Goal: Task Accomplishment & Management: Manage account settings

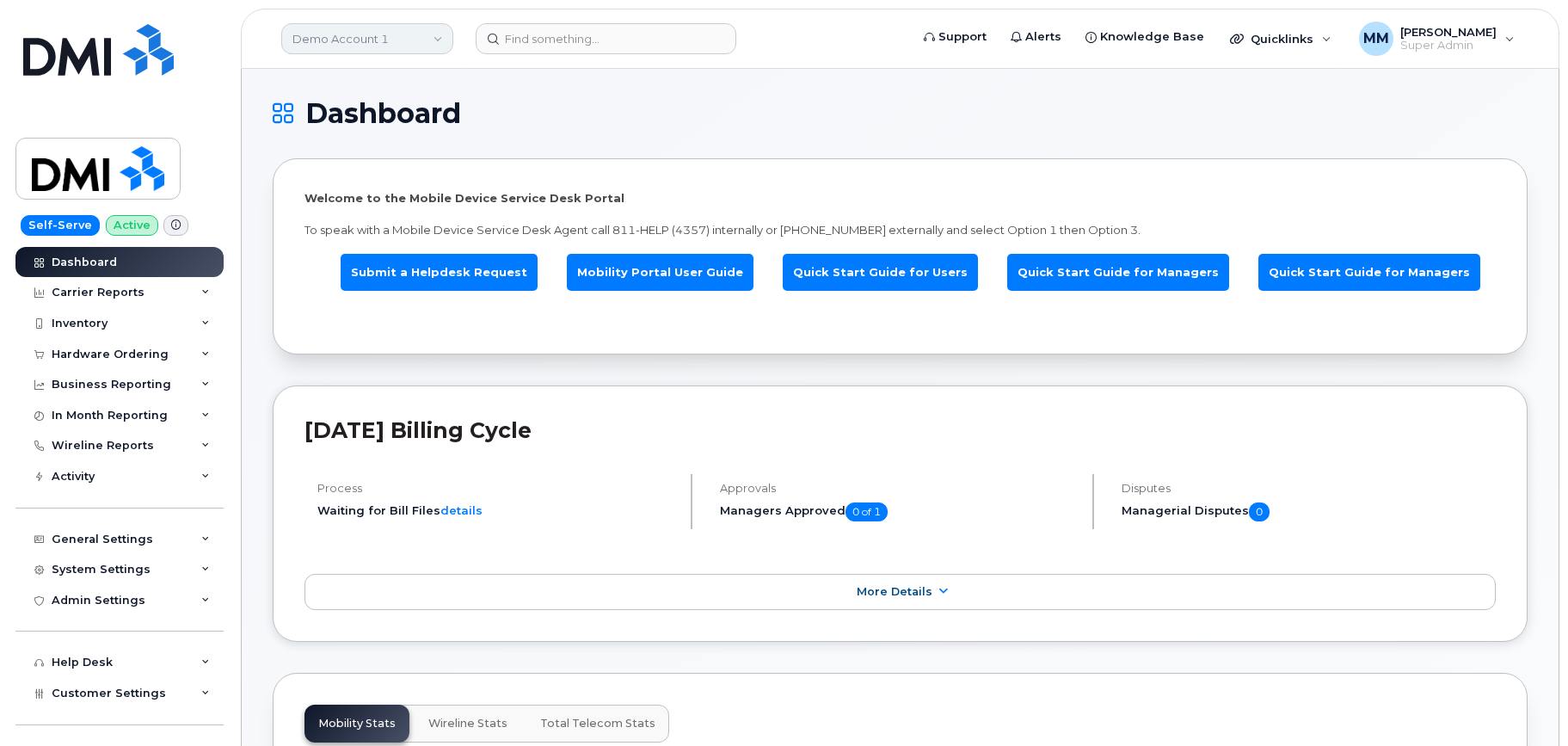
click at [330, 37] on link "Demo Account 1" at bounding box center [368, 39] width 172 height 31
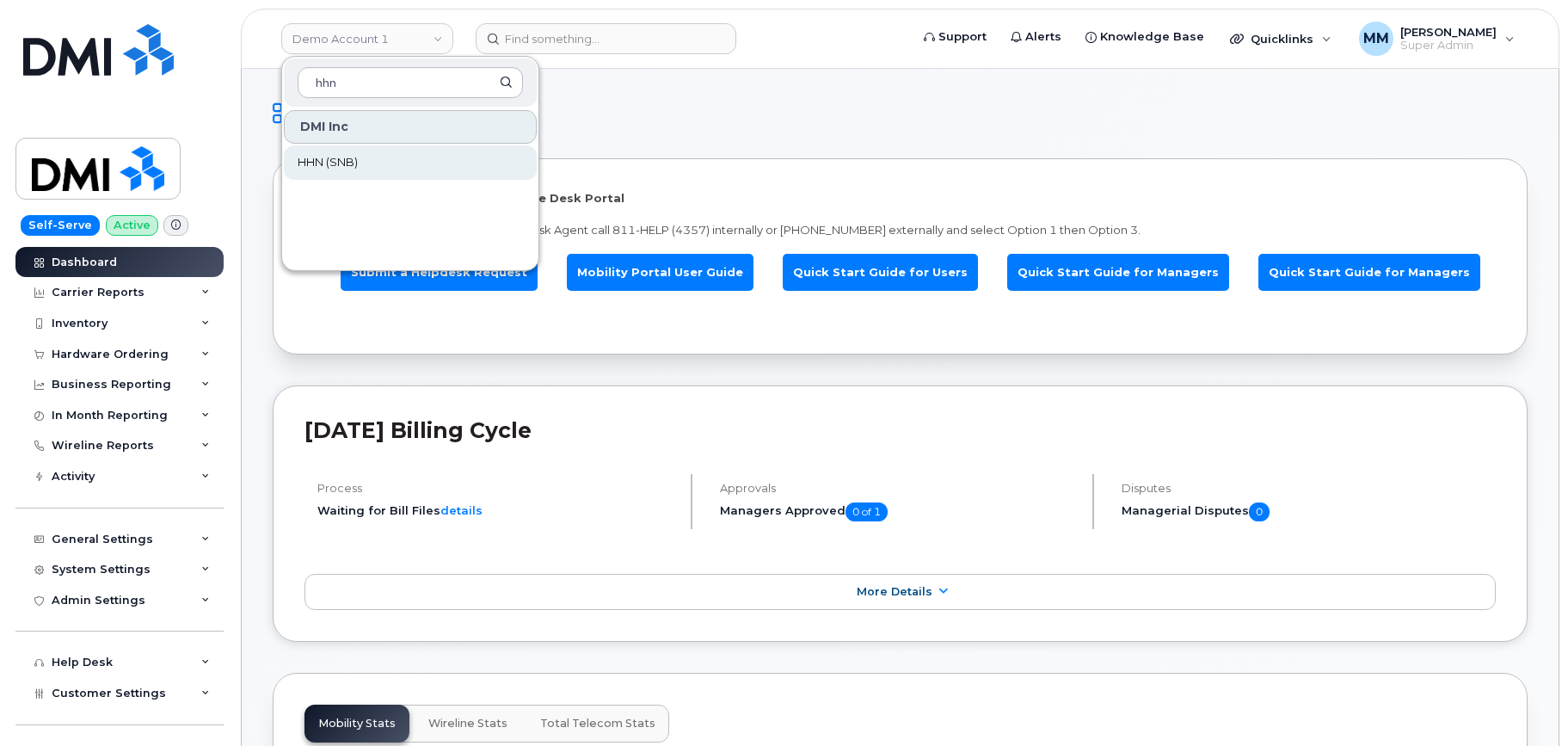
type input "hhn"
click at [354, 166] on span "HHN (SNB)" at bounding box center [327, 162] width 60 height 17
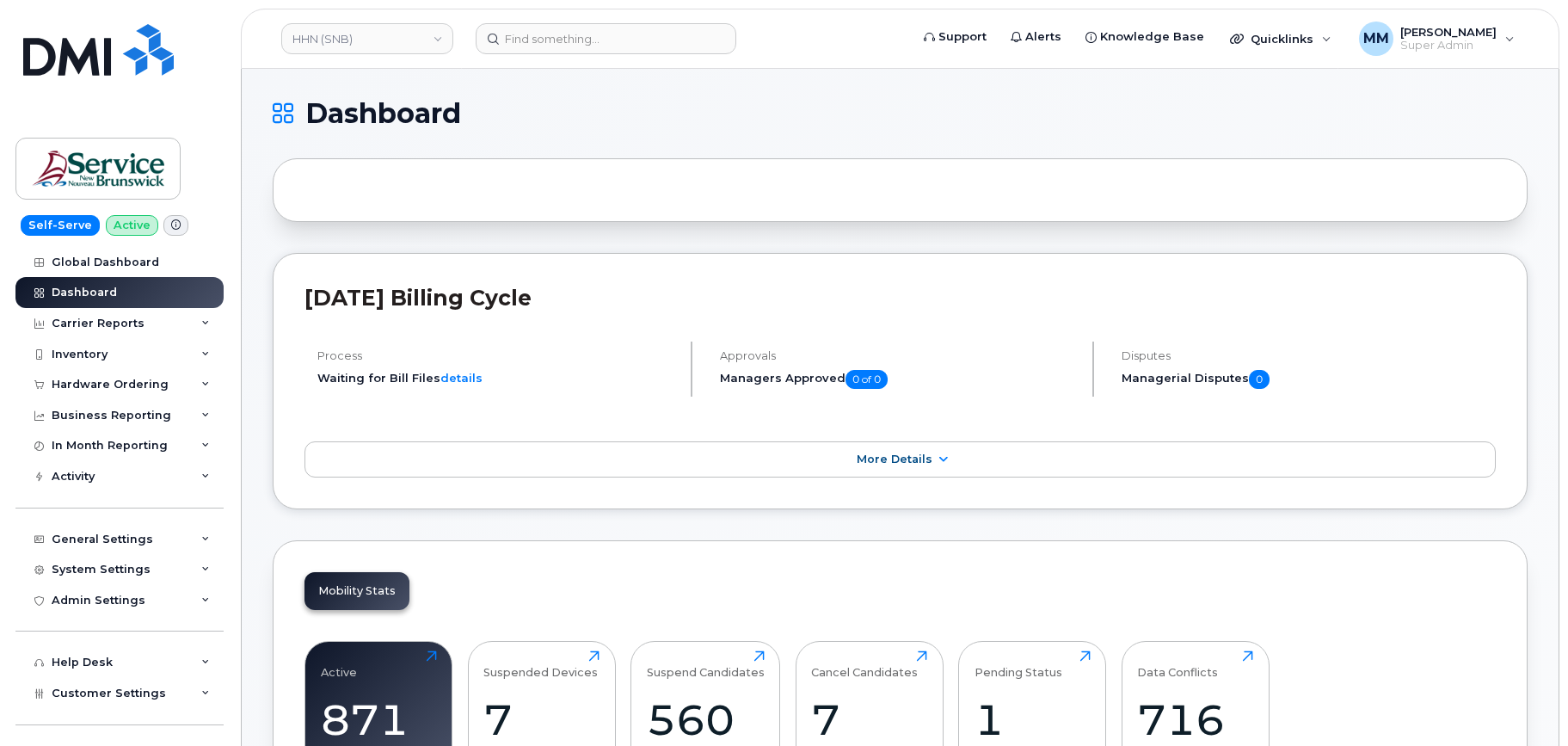
drag, startPoint x: 582, startPoint y: 126, endPoint x: 567, endPoint y: 127, distance: 15.0
click at [582, 126] on h1 "Dashboard" at bounding box center [896, 113] width 1246 height 28
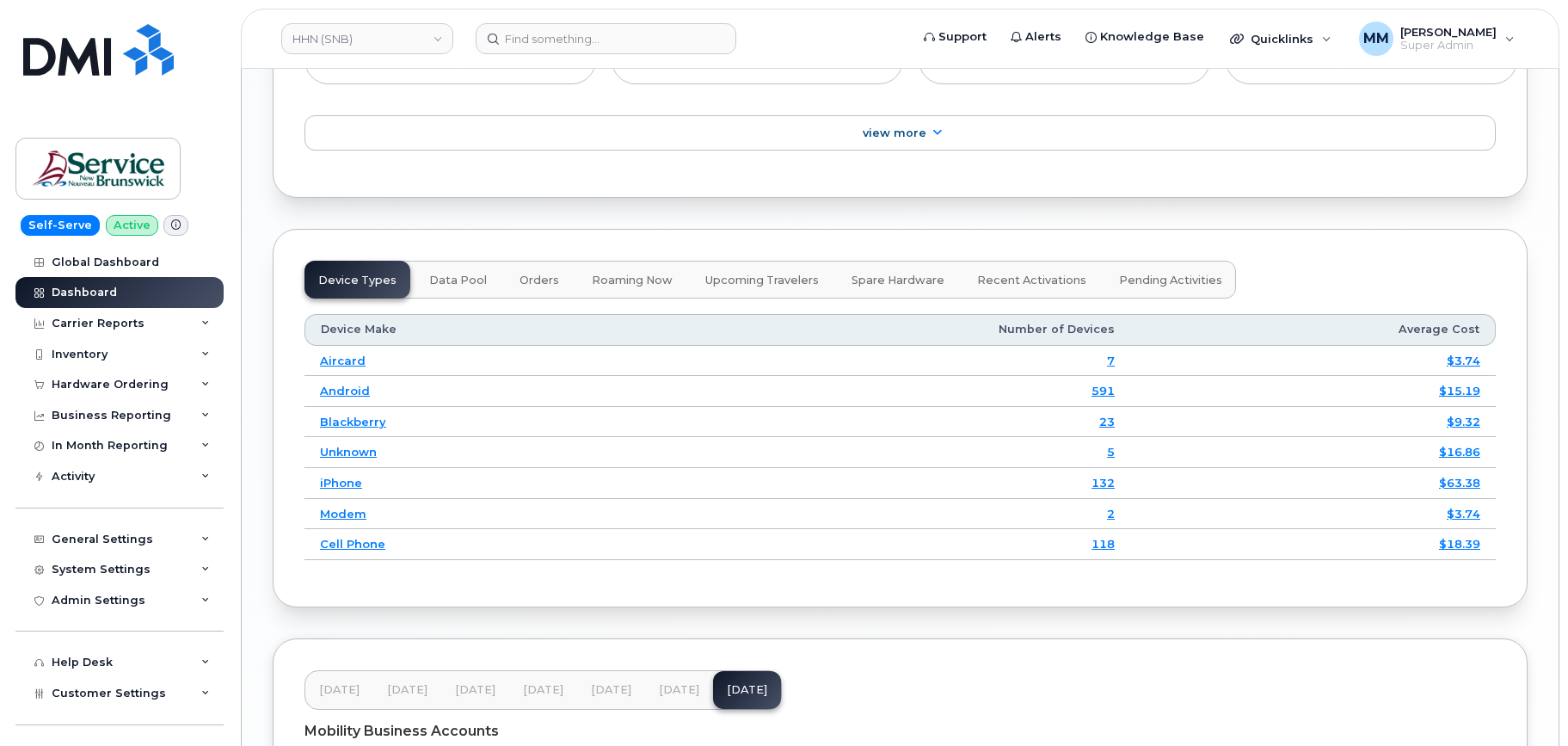
scroll to position [2256, 0]
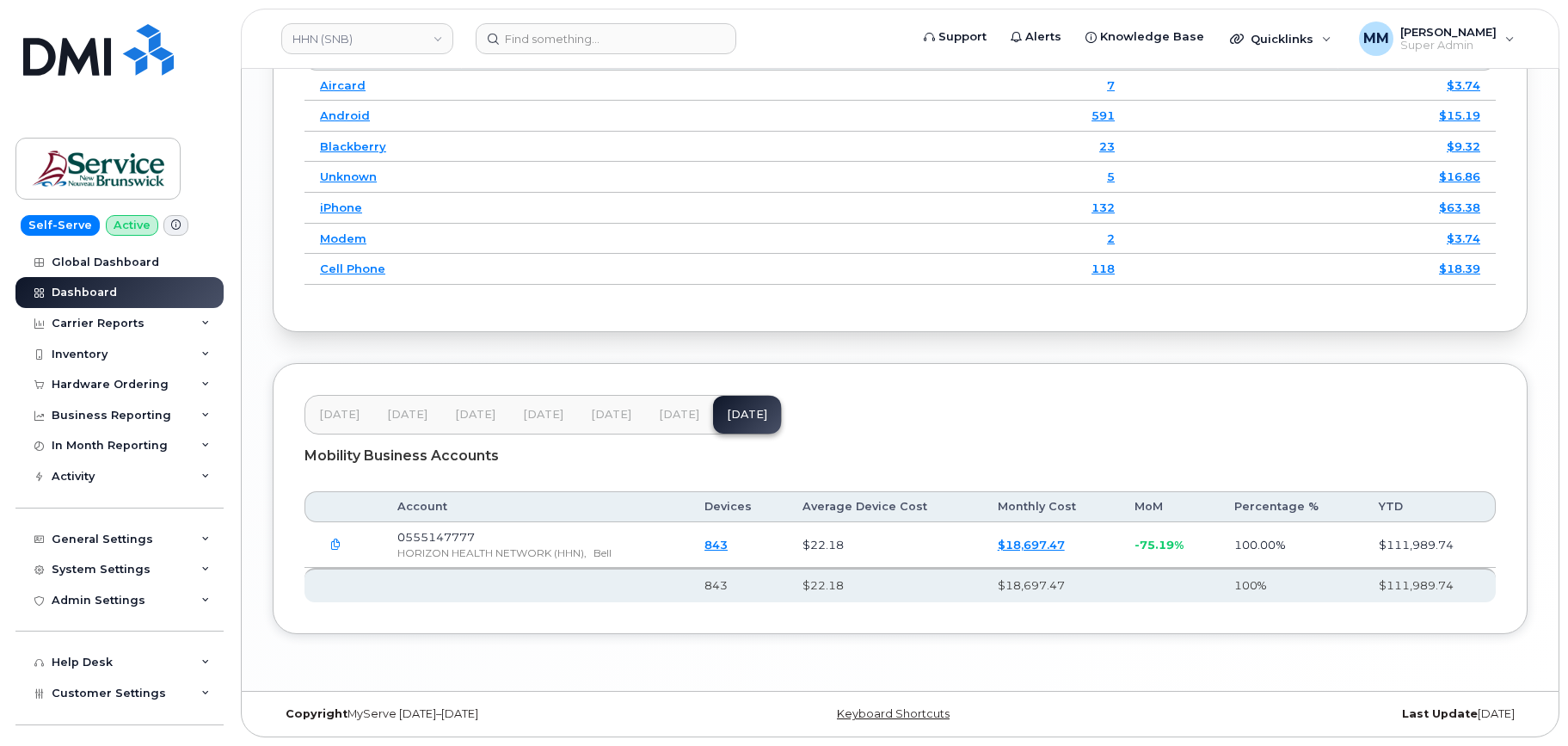
click at [679, 427] on button "[DATE]" at bounding box center [680, 414] width 68 height 38
click at [605, 402] on button "[DATE]" at bounding box center [611, 414] width 68 height 38
click at [675, 418] on span "[DATE]" at bounding box center [679, 414] width 40 height 13
click at [746, 426] on button "[DATE]" at bounding box center [747, 414] width 68 height 38
click at [668, 427] on button "[DATE]" at bounding box center [680, 414] width 68 height 38
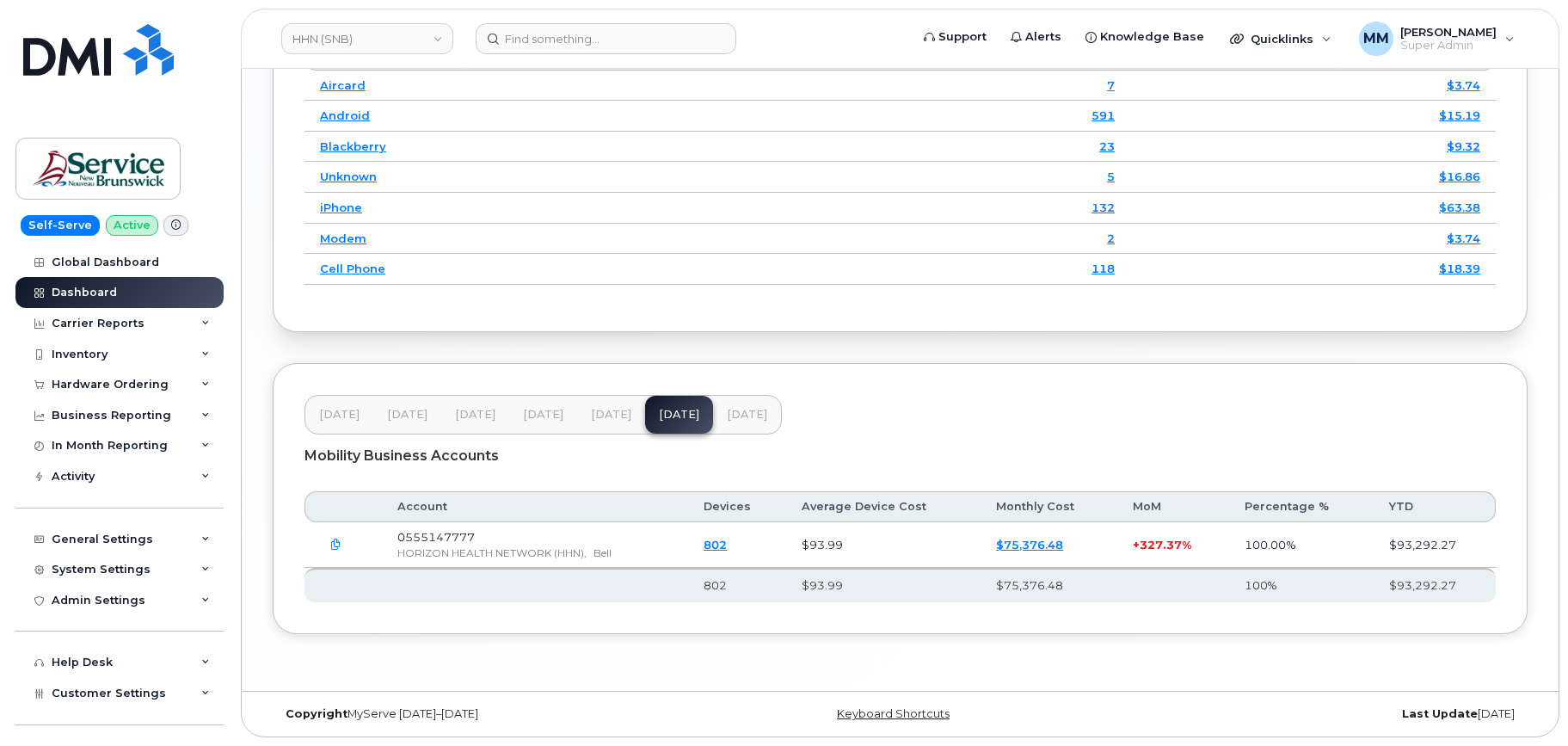
click at [602, 417] on span "[DATE]" at bounding box center [611, 414] width 40 height 13
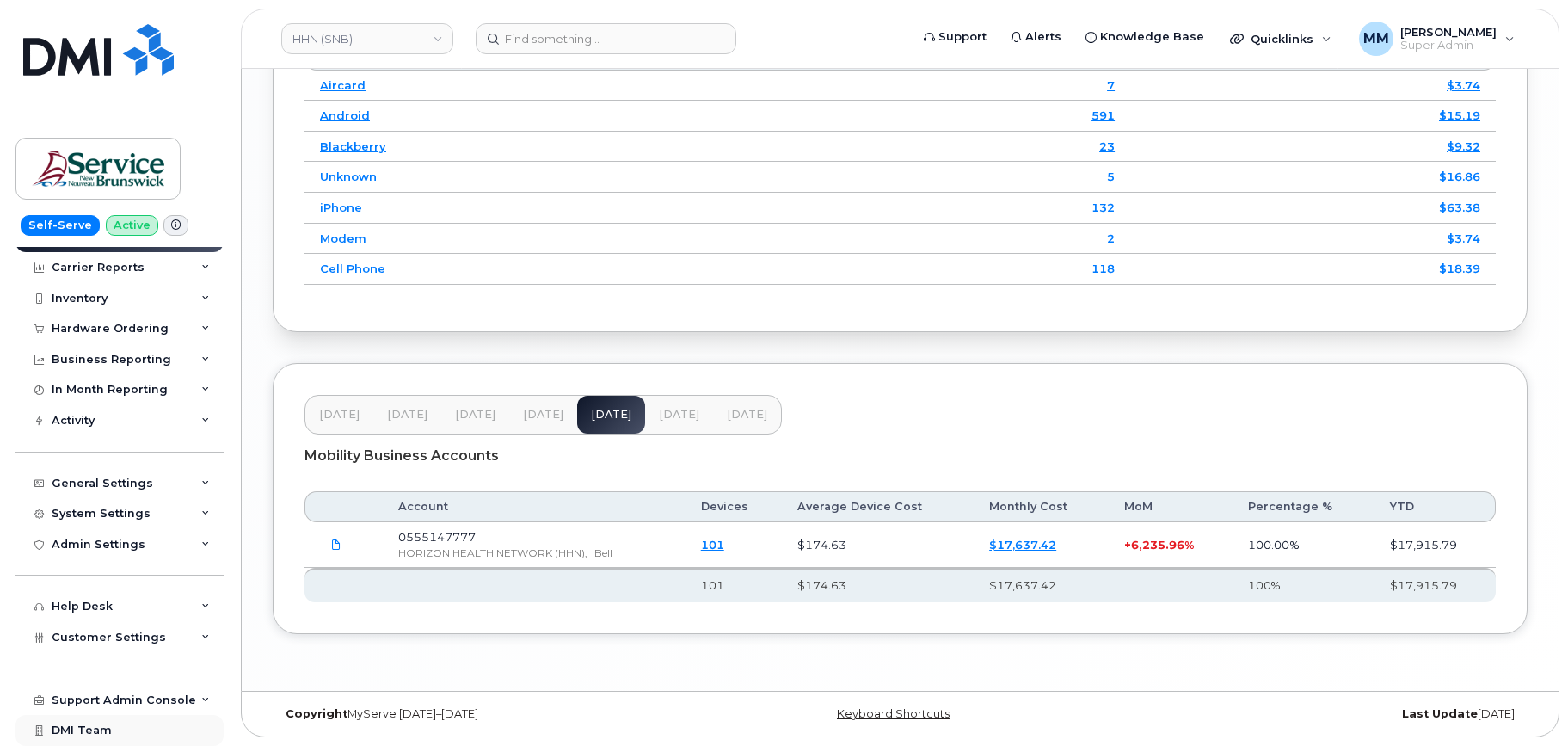
scroll to position [85, 0]
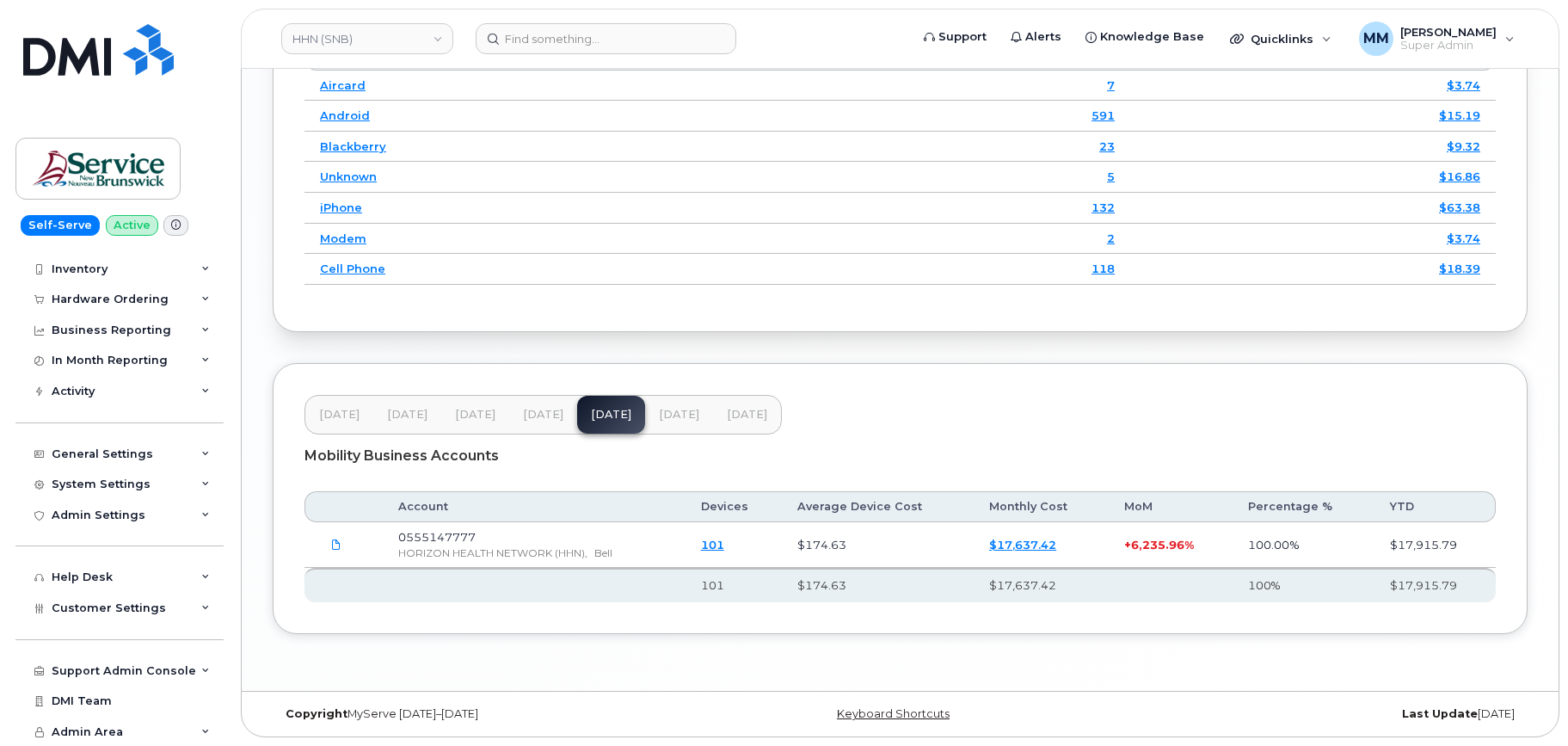
click at [681, 421] on span "[DATE]" at bounding box center [679, 414] width 40 height 13
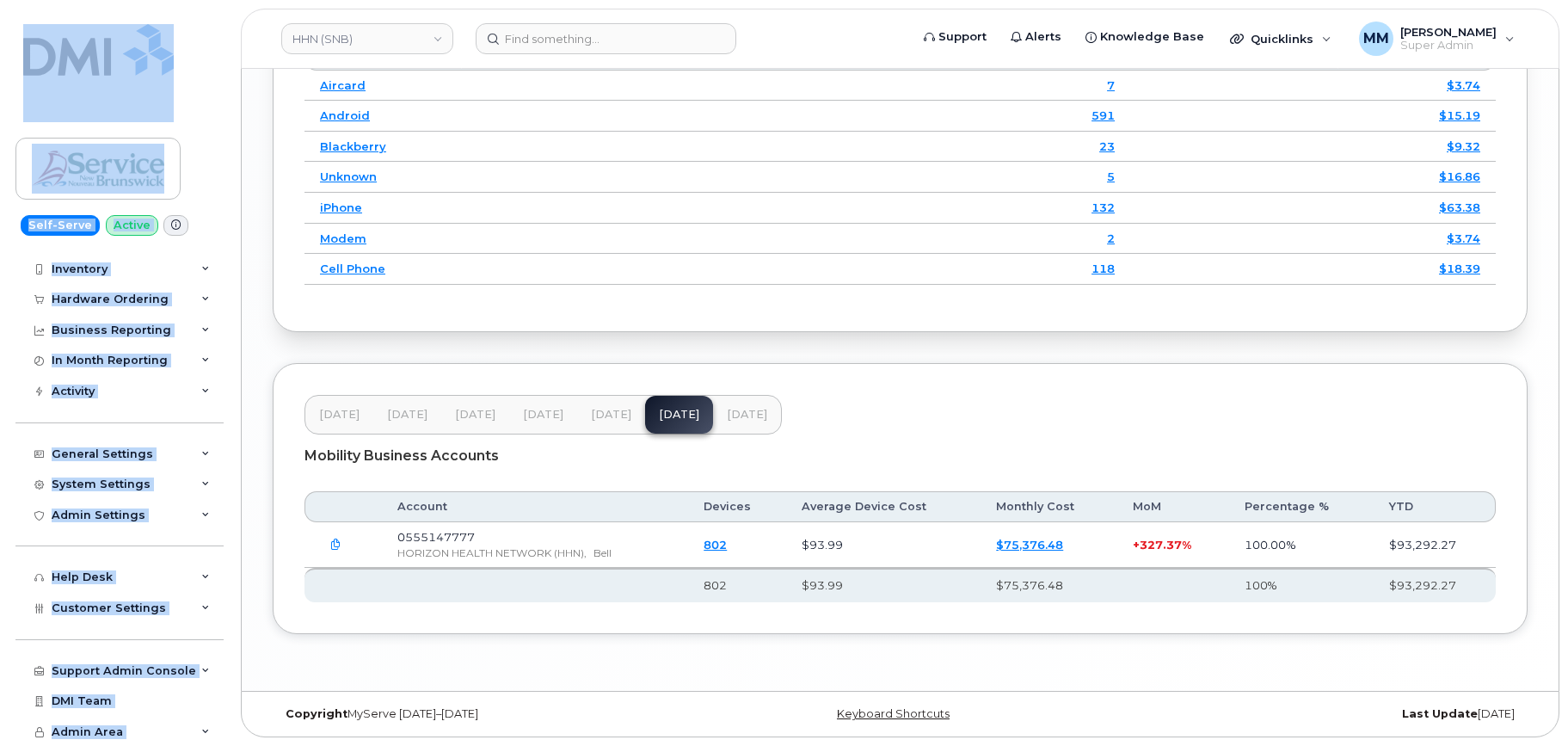
click at [627, 416] on span "[DATE]" at bounding box center [611, 414] width 40 height 13
click at [546, 413] on span "[DATE]" at bounding box center [542, 414] width 40 height 13
click at [587, 413] on button "[DATE]" at bounding box center [611, 414] width 68 height 38
click at [730, 421] on button "[DATE]" at bounding box center [747, 414] width 68 height 38
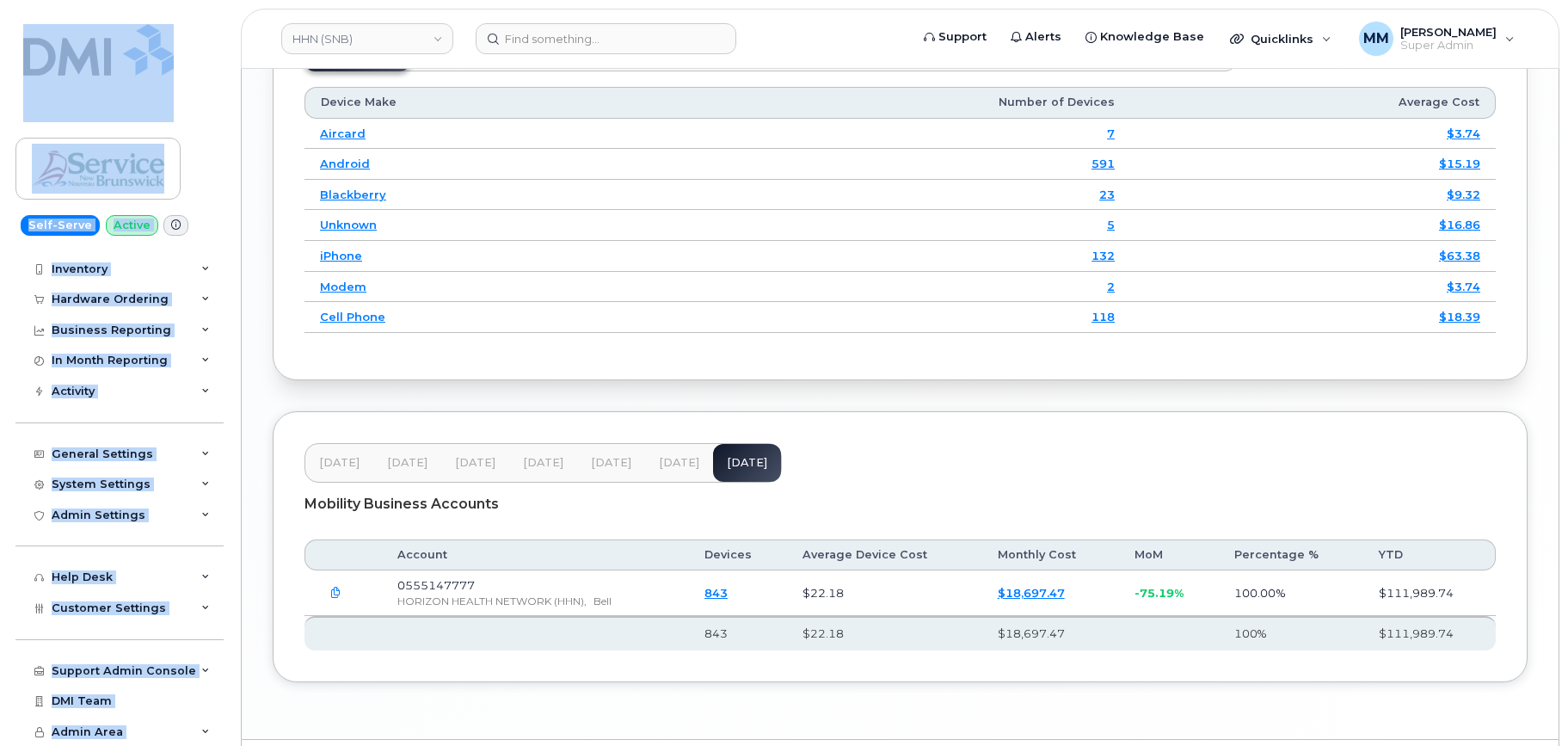
scroll to position [2256, 0]
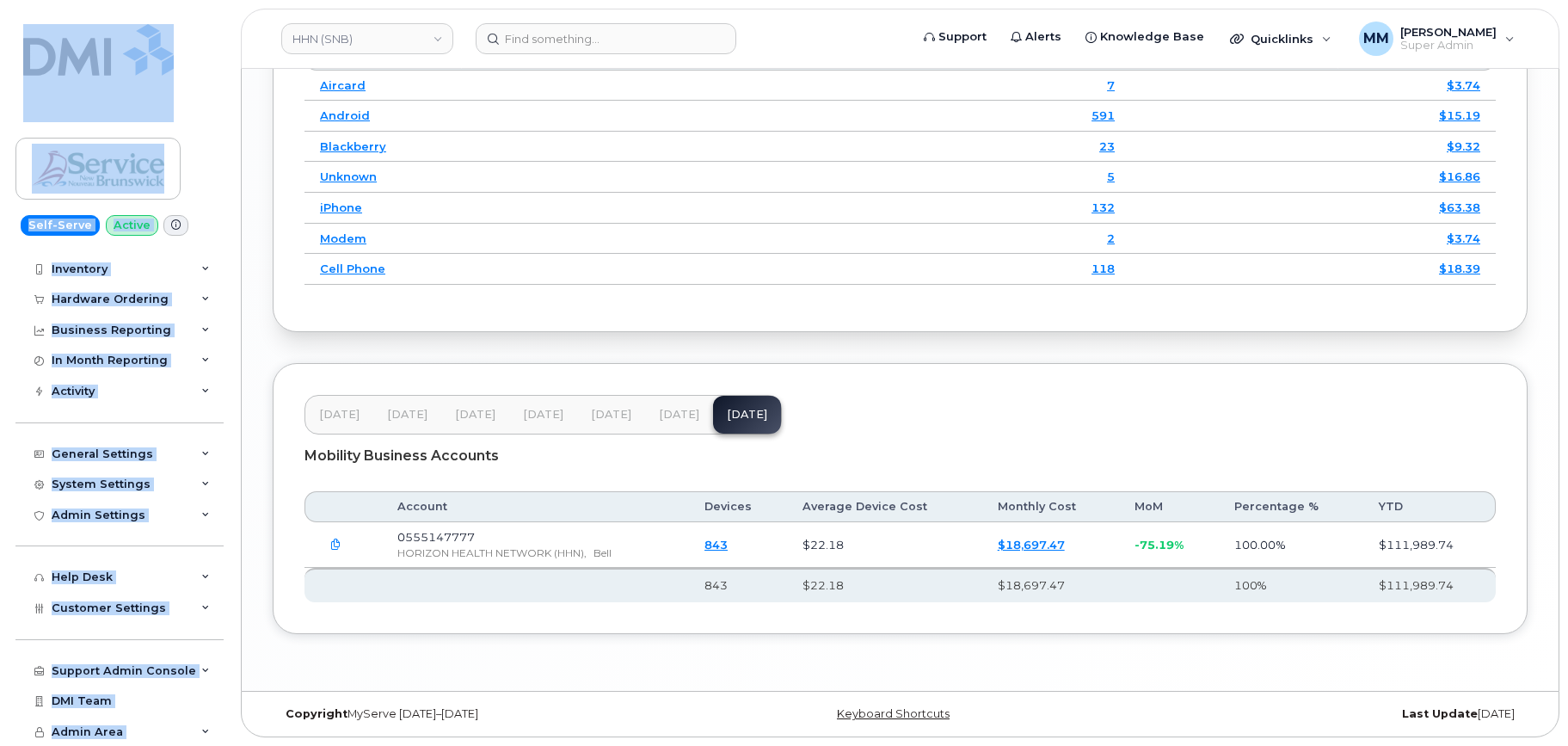
click at [668, 417] on span "[DATE]" at bounding box center [679, 414] width 40 height 13
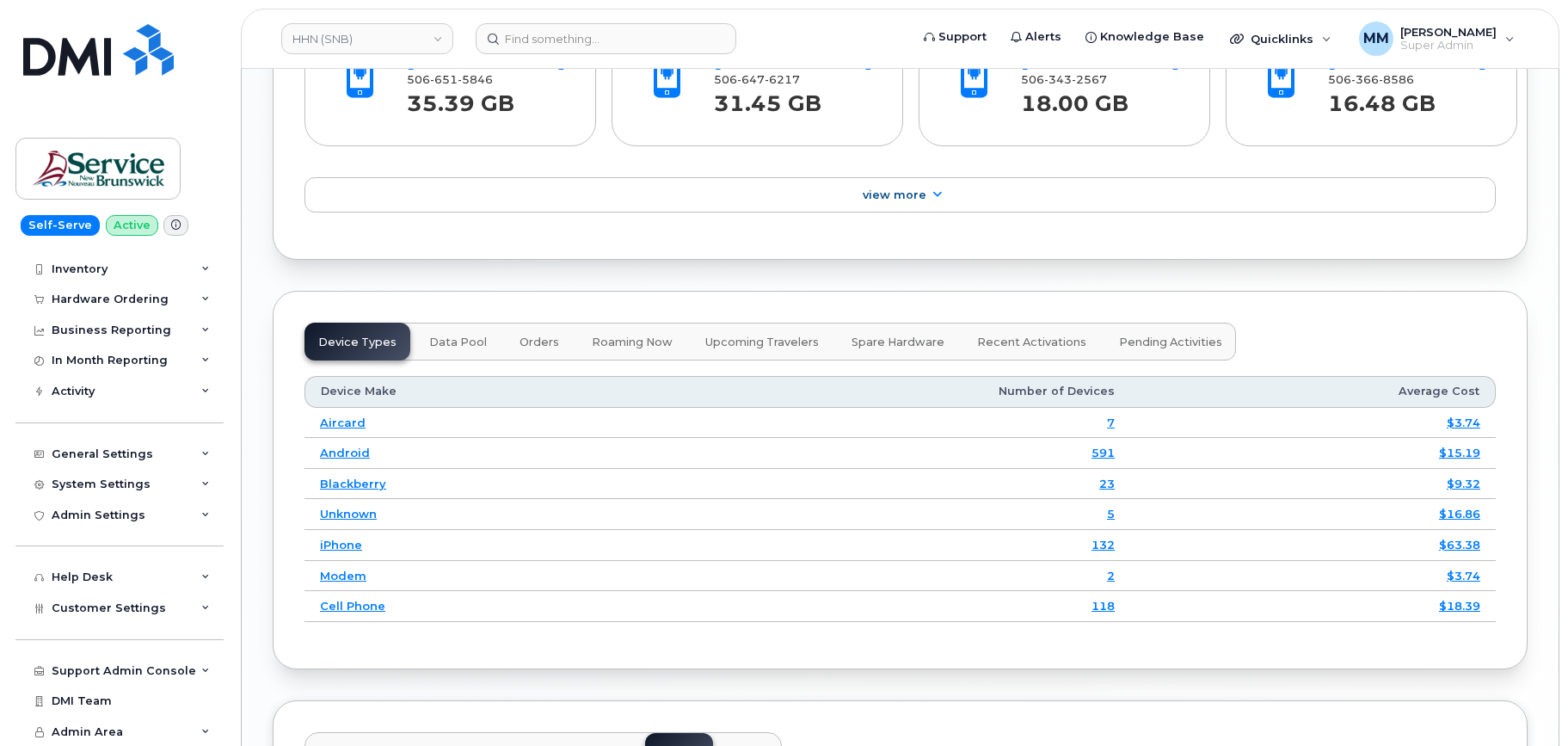
scroll to position [1912, 0]
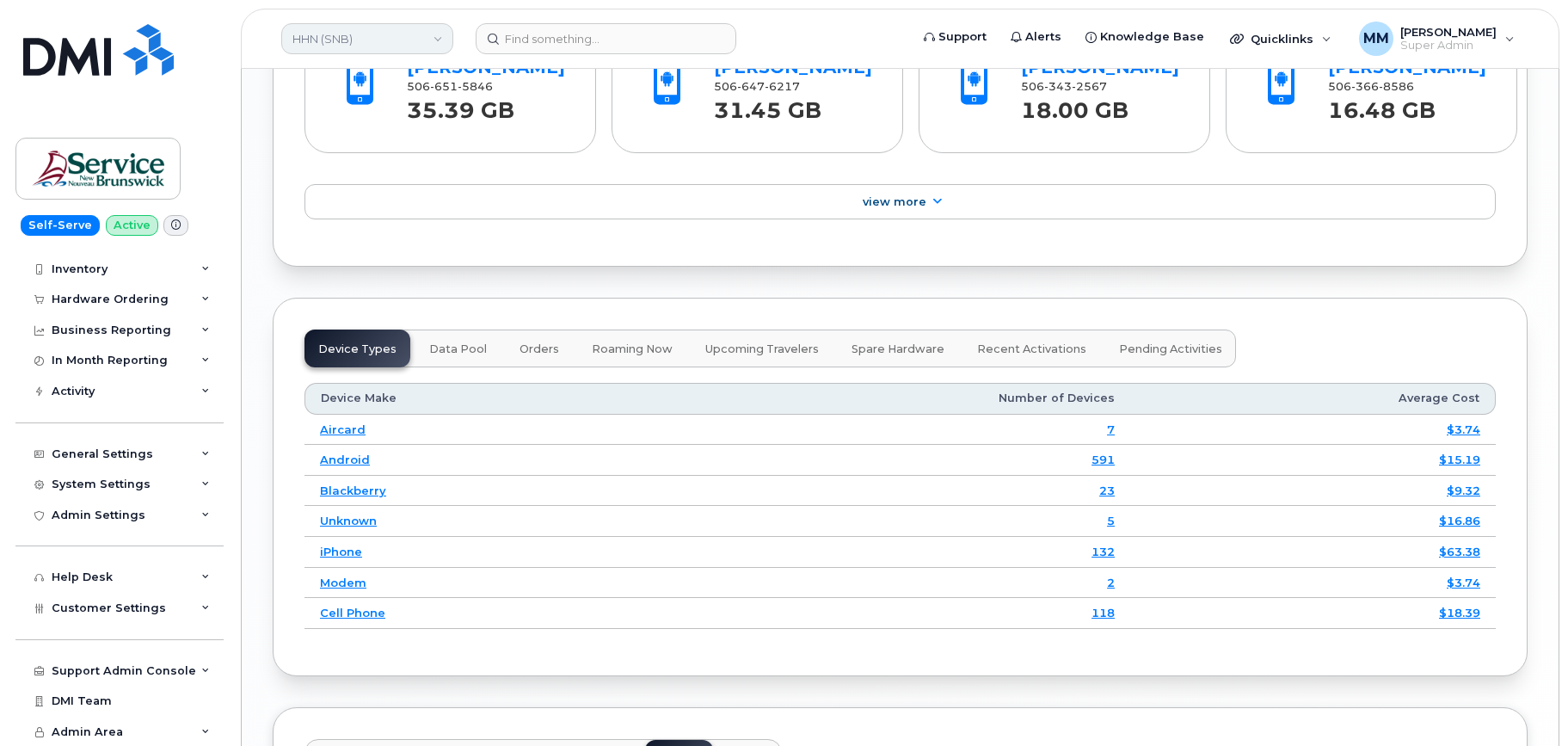
click at [352, 40] on link "HHN (SNB)" at bounding box center [368, 39] width 172 height 31
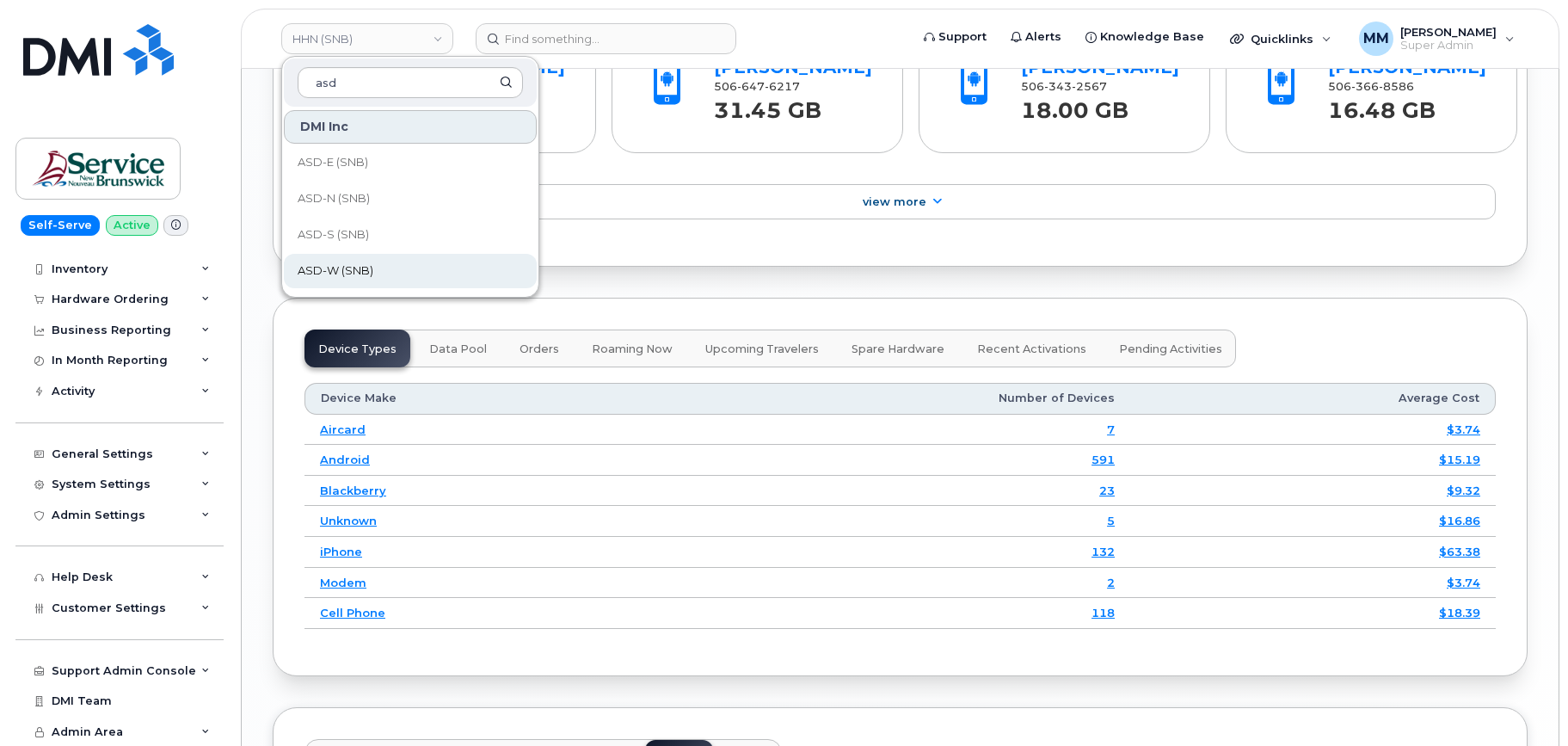
type input "asd"
click at [393, 271] on link "ASD-W (SNB)" at bounding box center [411, 271] width 253 height 34
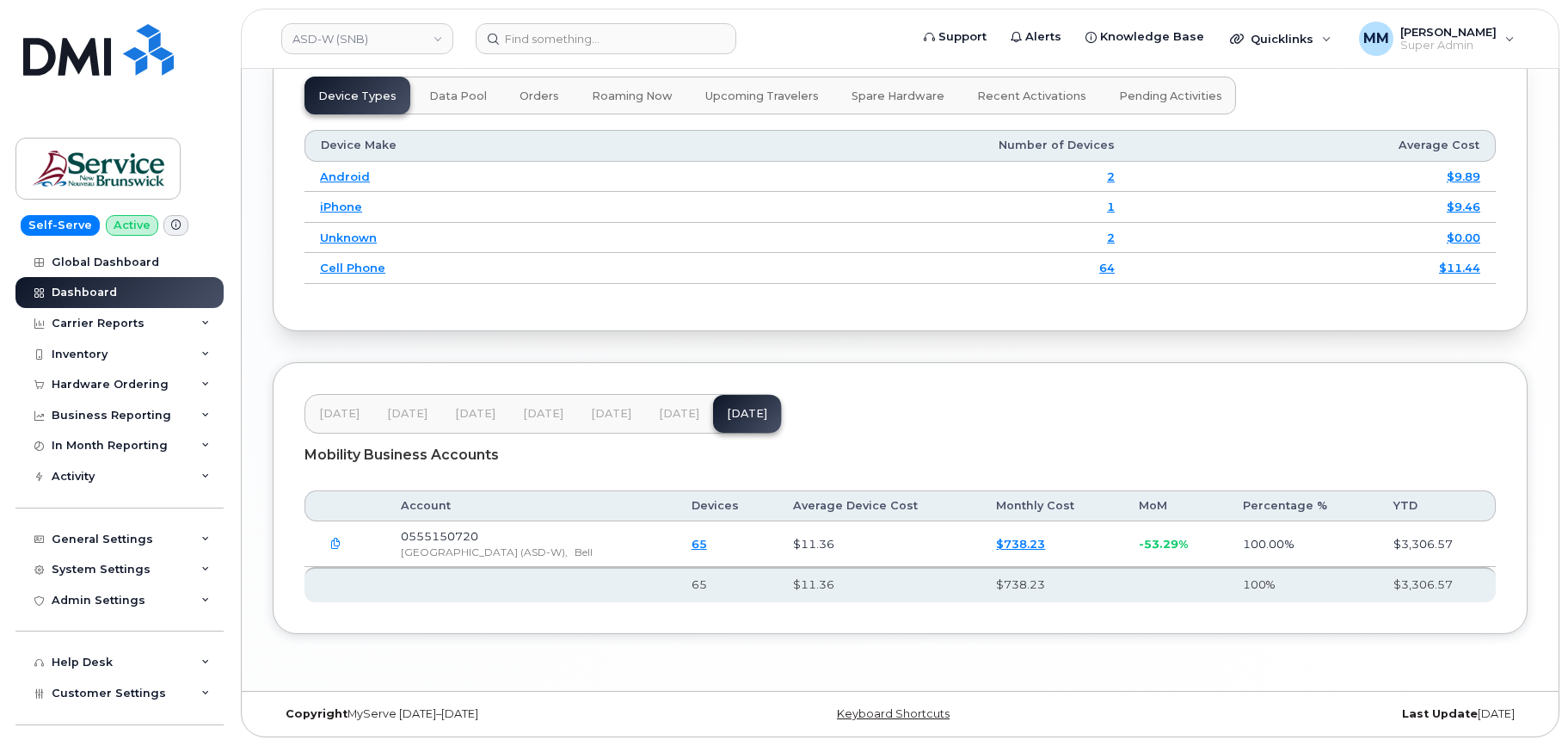
scroll to position [2189, 0]
click at [620, 416] on span "[DATE]" at bounding box center [611, 413] width 40 height 13
click at [669, 418] on span "[DATE]" at bounding box center [679, 414] width 40 height 13
click at [713, 418] on button "[DATE]" at bounding box center [747, 413] width 68 height 38
click at [596, 416] on span "[DATE]" at bounding box center [611, 413] width 40 height 13
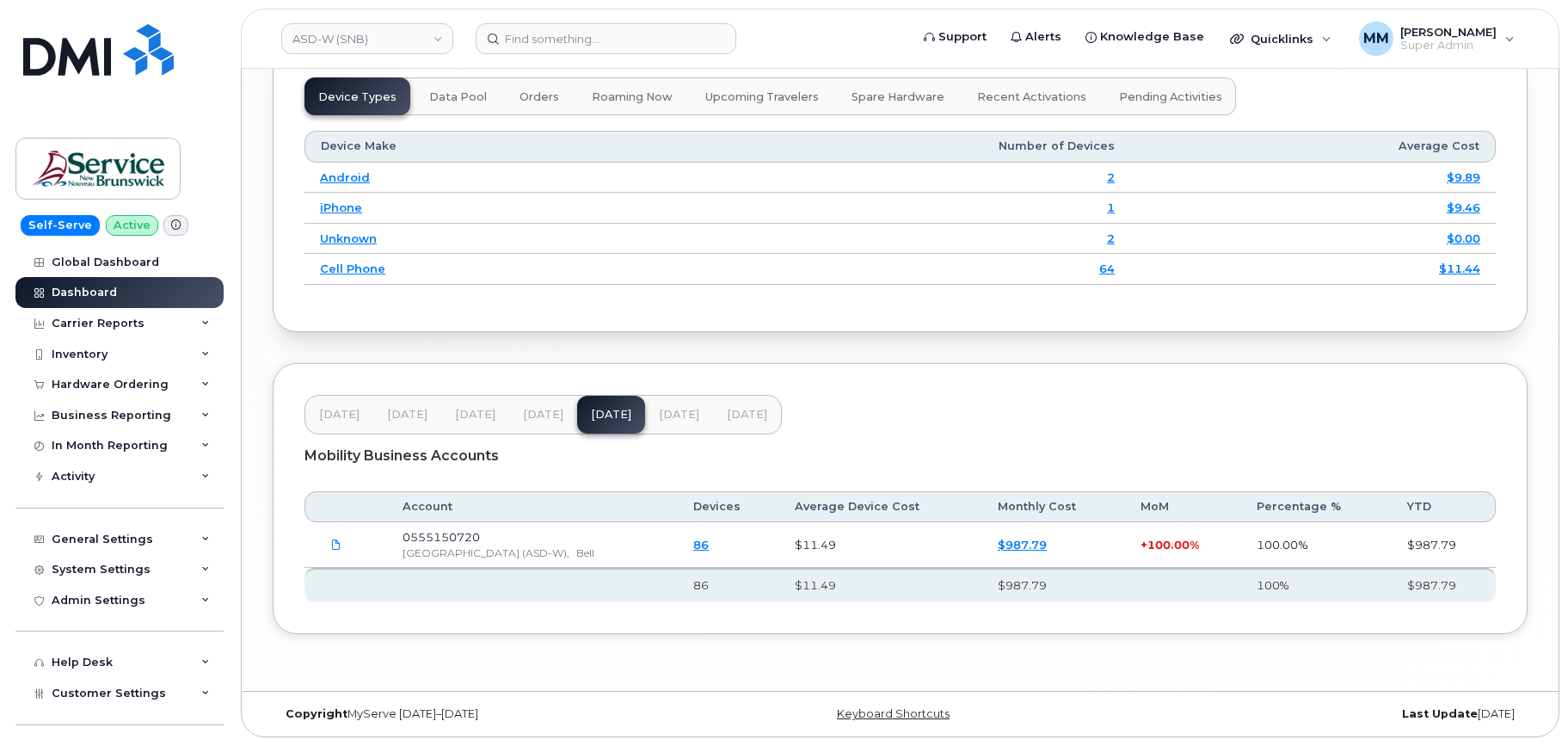
click at [744, 412] on span "[DATE]" at bounding box center [747, 414] width 40 height 13
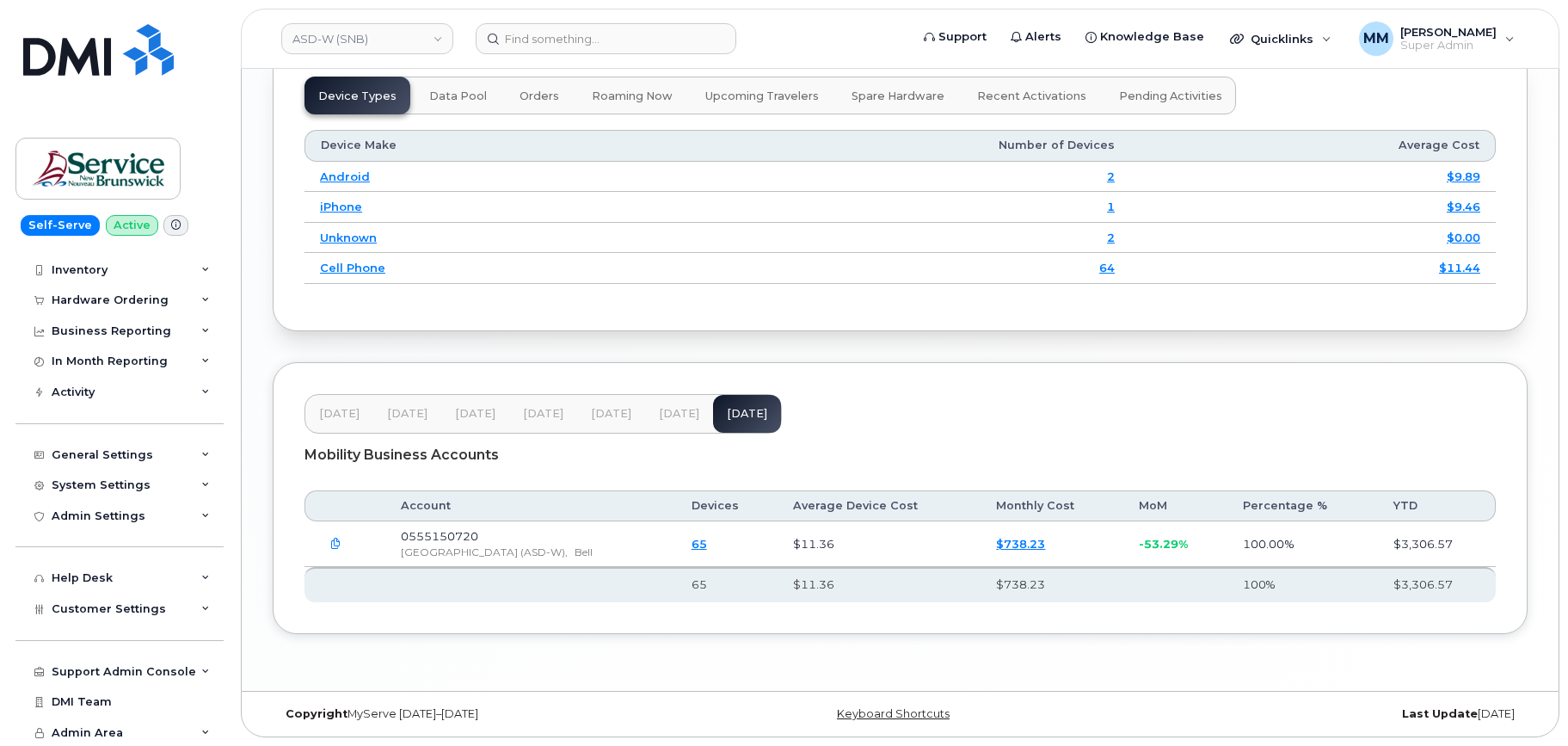
scroll to position [85, 0]
click at [151, 668] on div "Support Admin Console" at bounding box center [124, 671] width 144 height 13
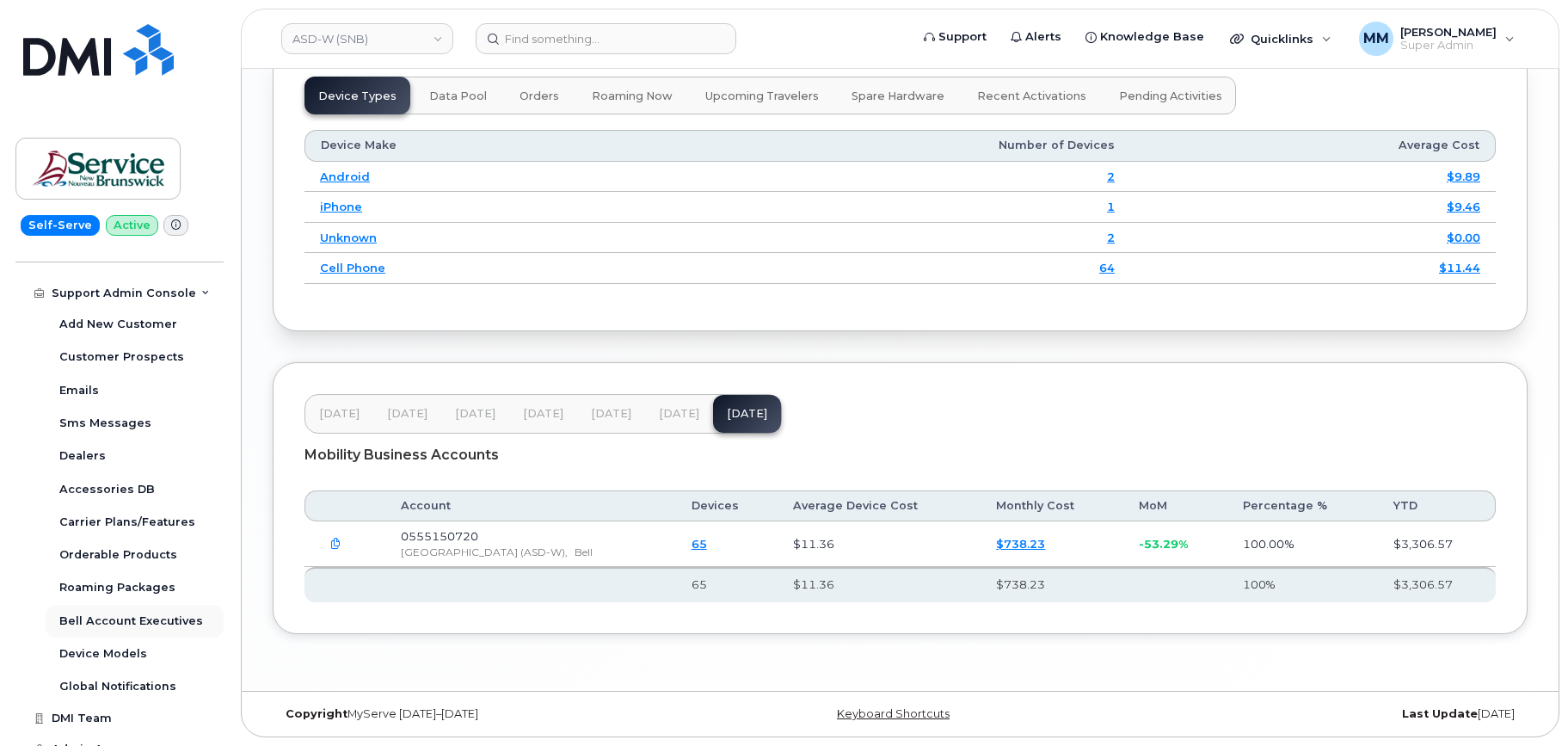
scroll to position [481, 0]
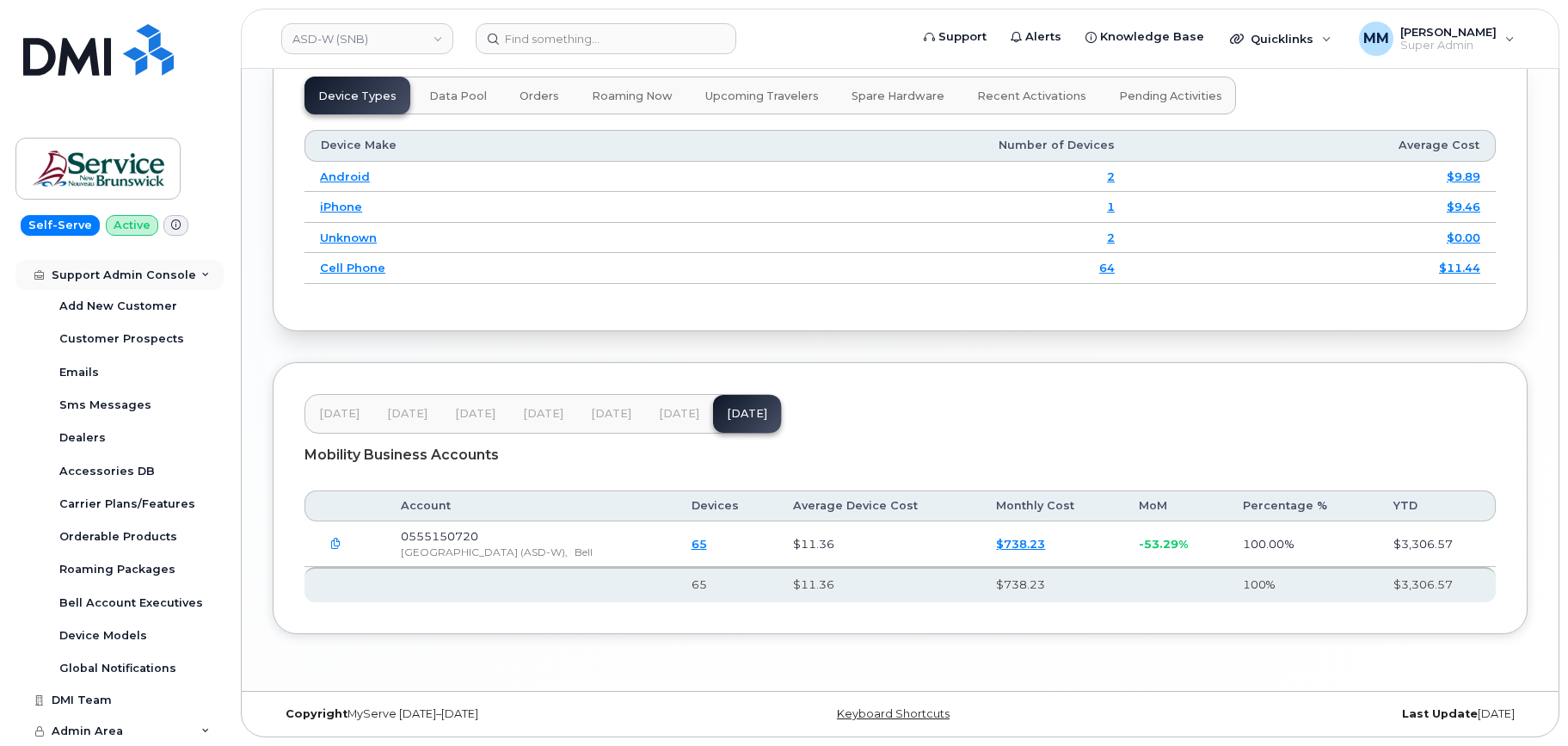
click at [119, 271] on div "Support Admin Console" at bounding box center [124, 274] width 144 height 13
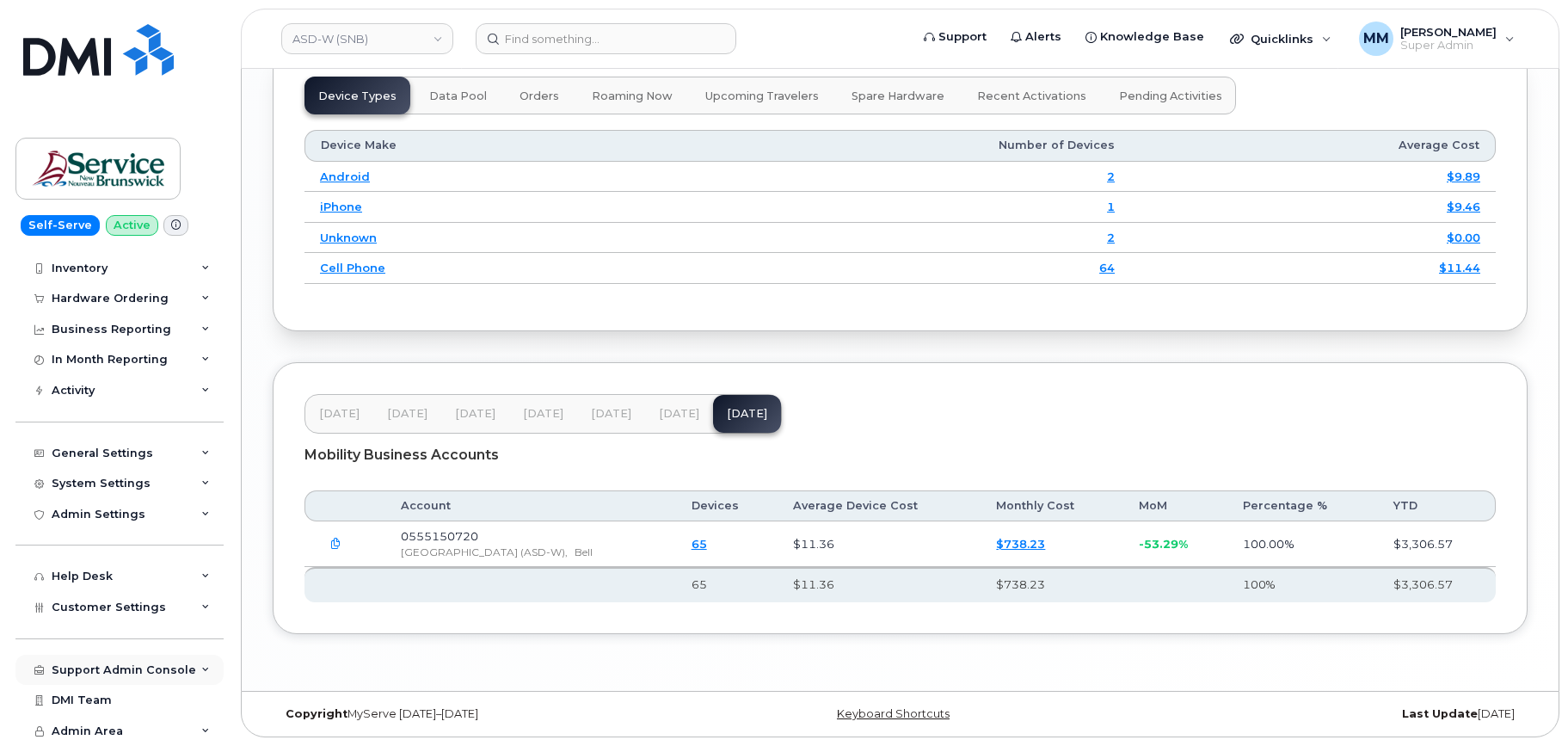
scroll to position [86, 0]
click at [116, 599] on div "Customer Settings" at bounding box center [119, 607] width 208 height 31
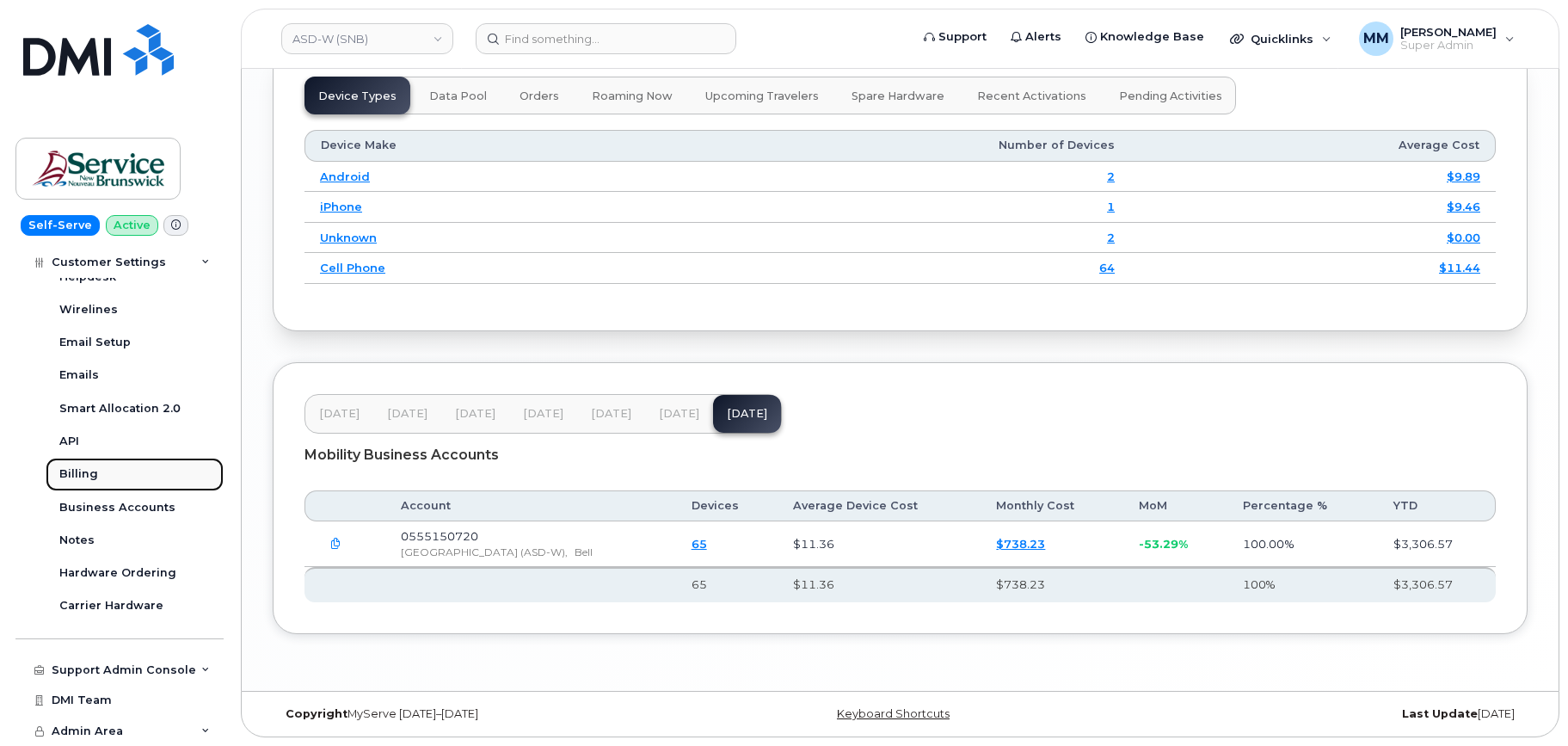
click at [99, 469] on link "Billing" at bounding box center [134, 473] width 178 height 32
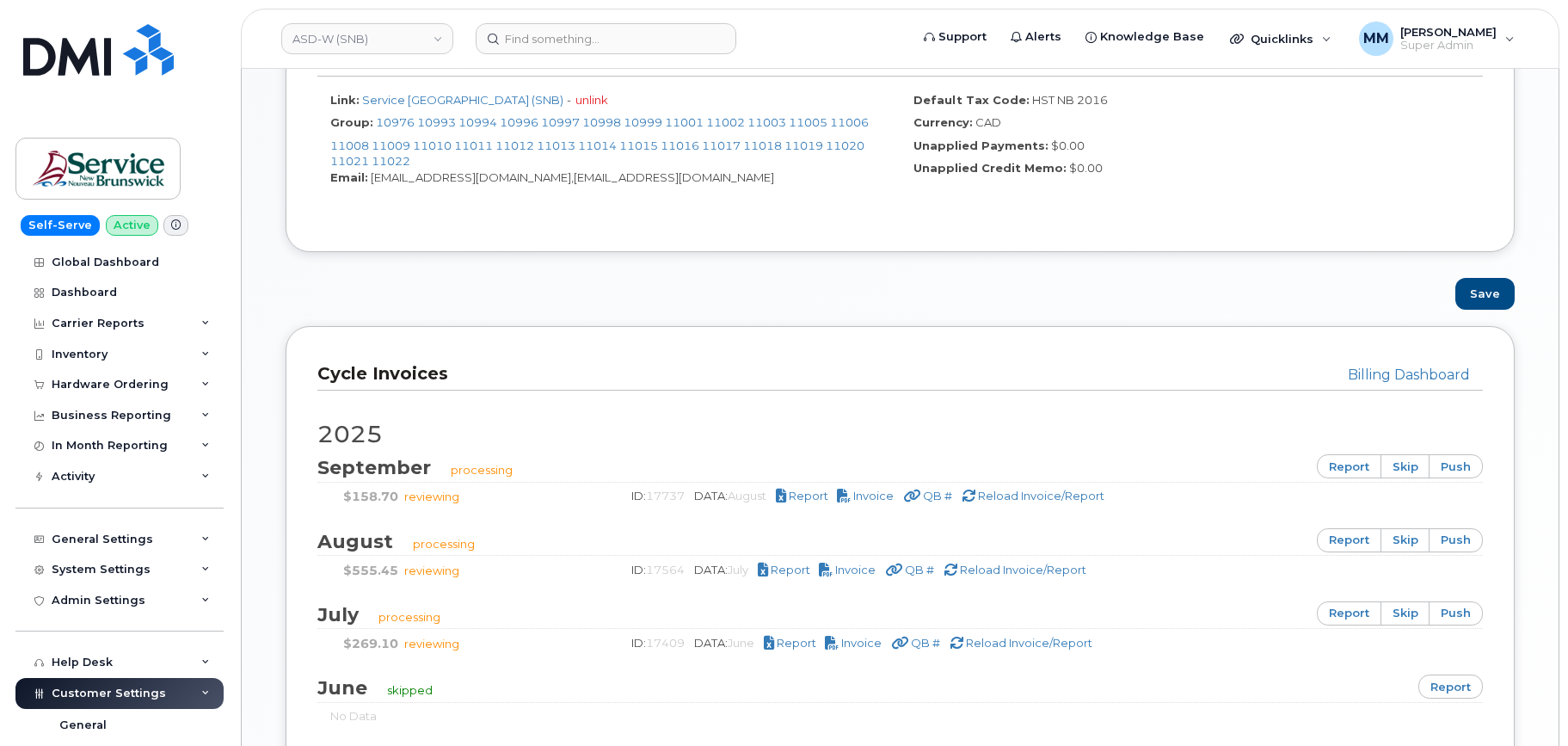
scroll to position [1032, 0]
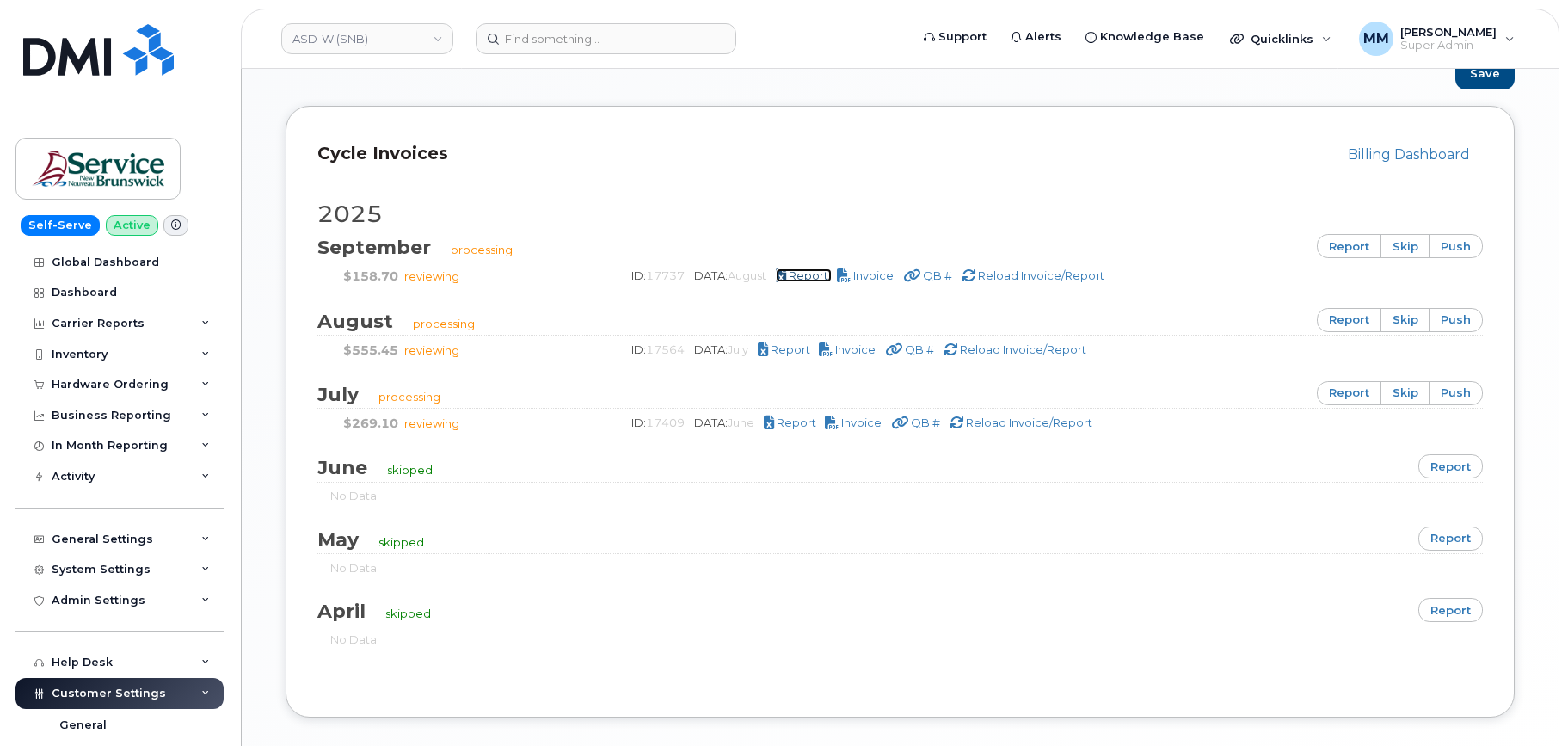
click at [822, 277] on span "Report" at bounding box center [809, 274] width 39 height 13
click at [127, 535] on div "General Settings" at bounding box center [102, 539] width 101 height 13
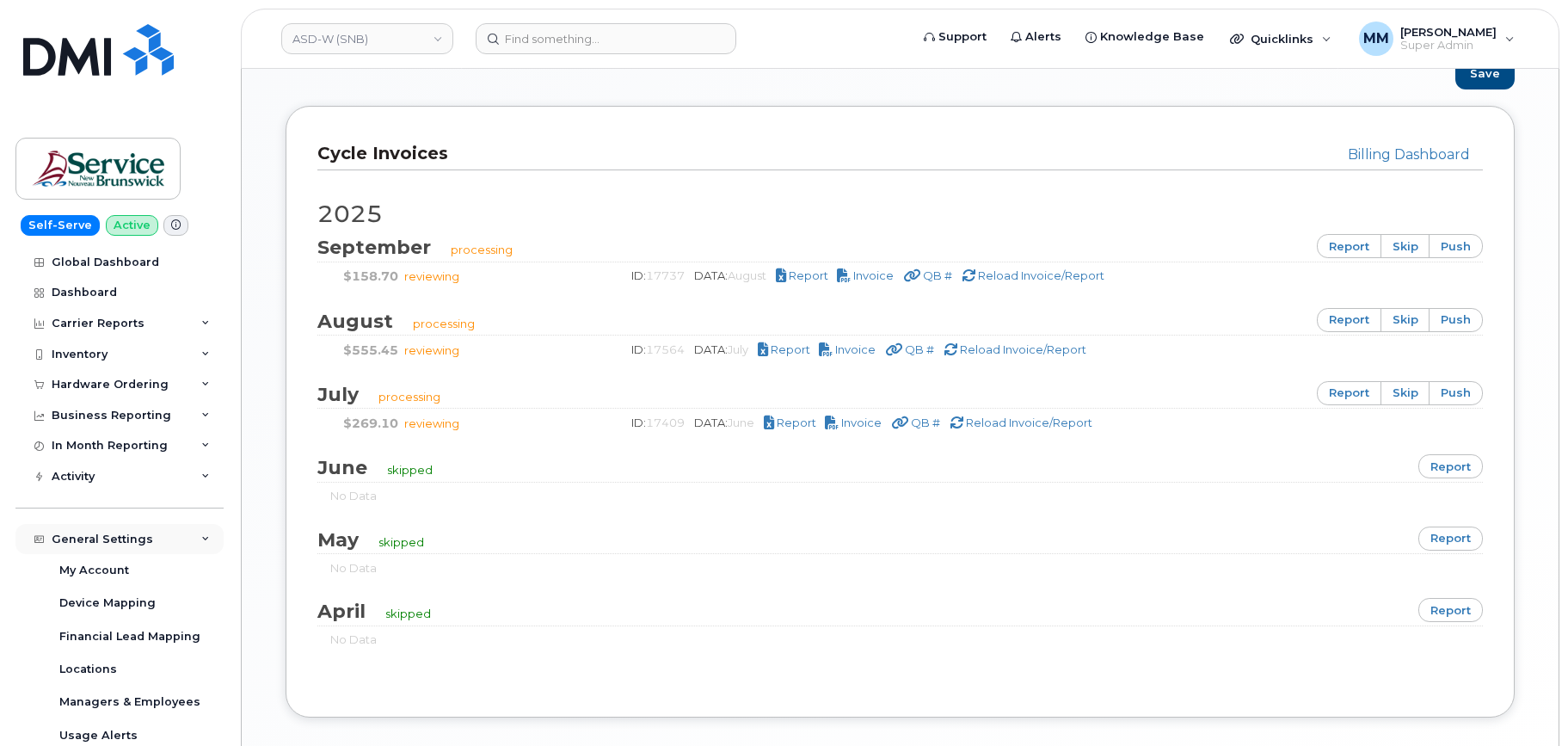
click at [113, 539] on div "General Settings" at bounding box center [102, 539] width 101 height 13
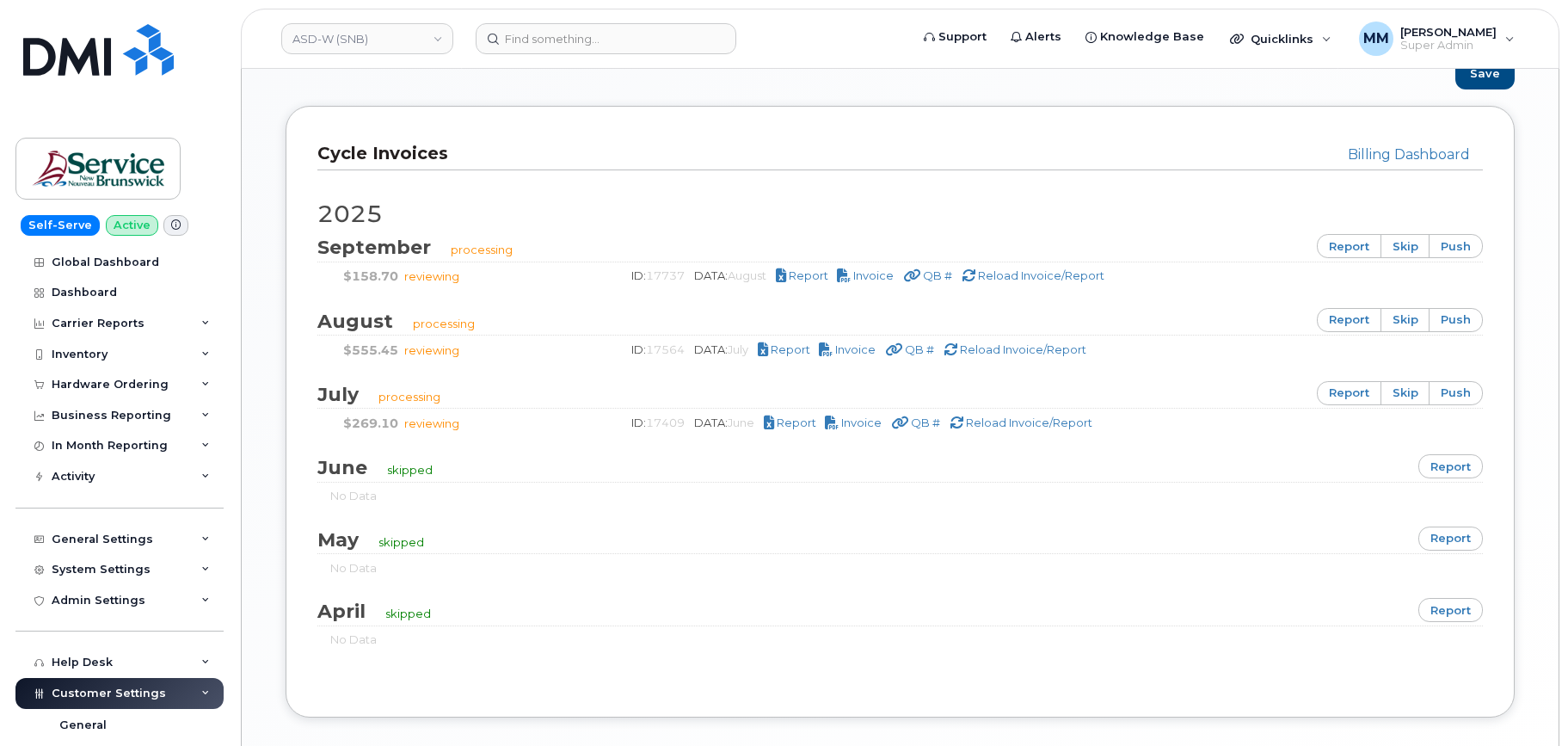
click at [123, 689] on span "Customer Settings" at bounding box center [109, 693] width 115 height 13
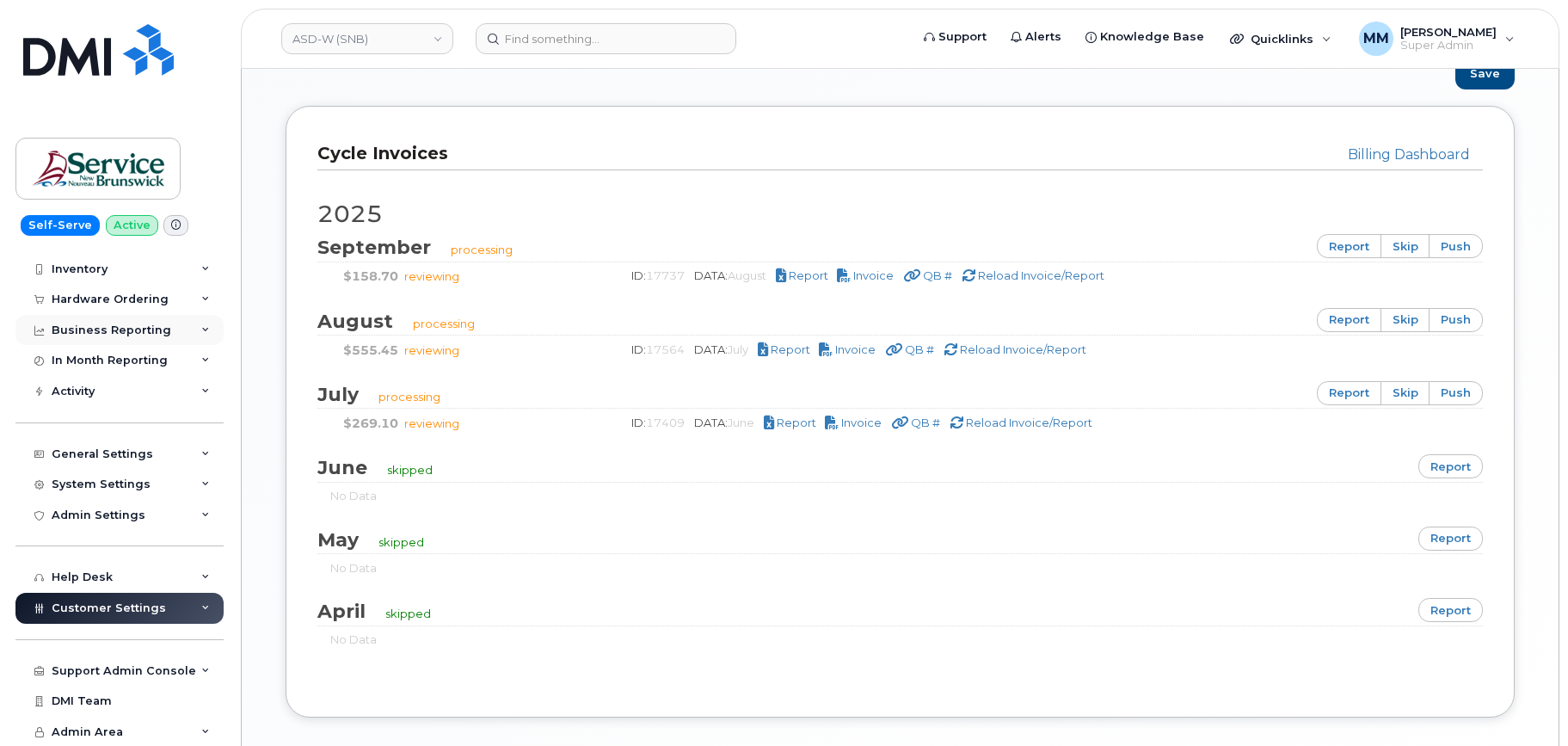
scroll to position [0, 0]
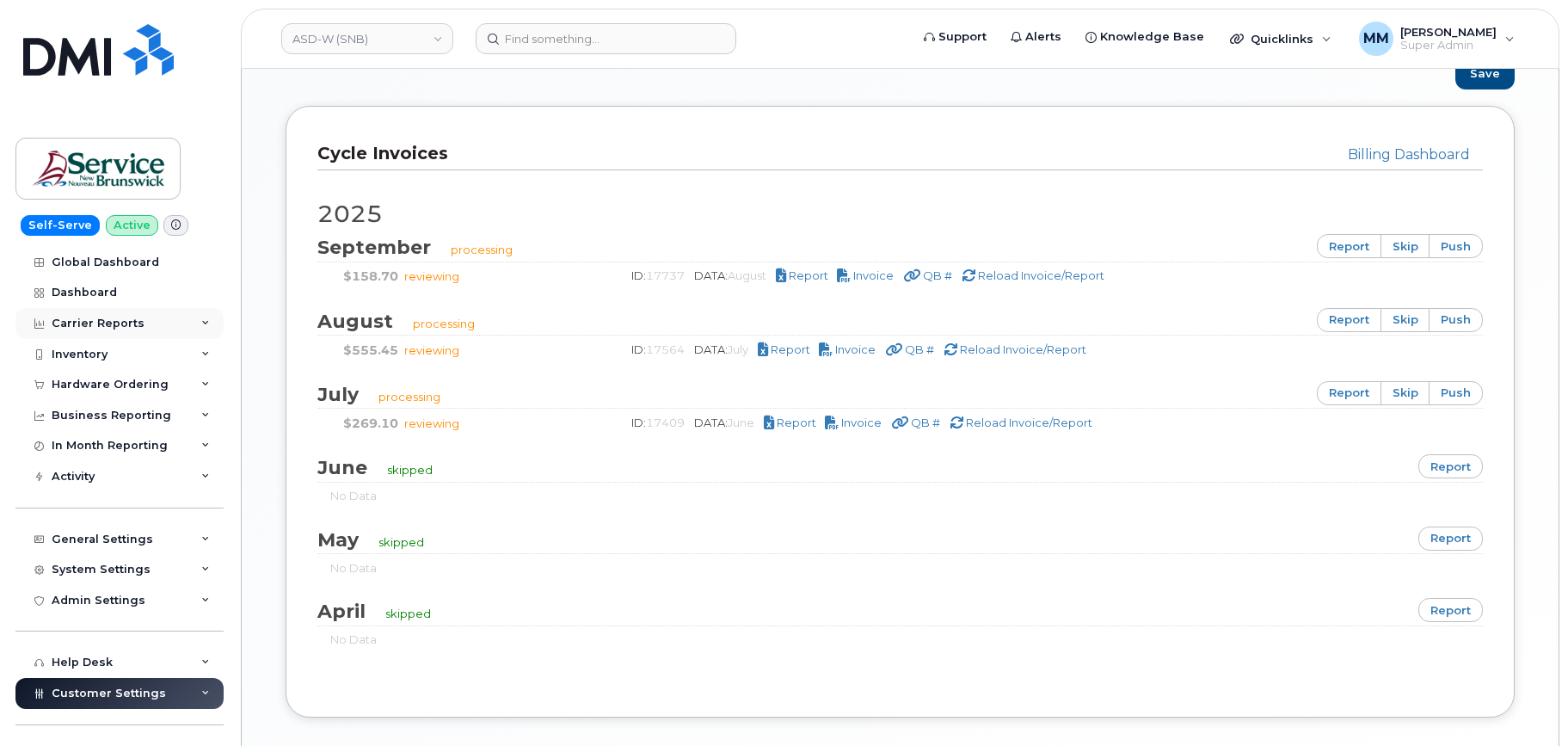
click at [110, 325] on div "Carrier Reports" at bounding box center [99, 323] width 93 height 13
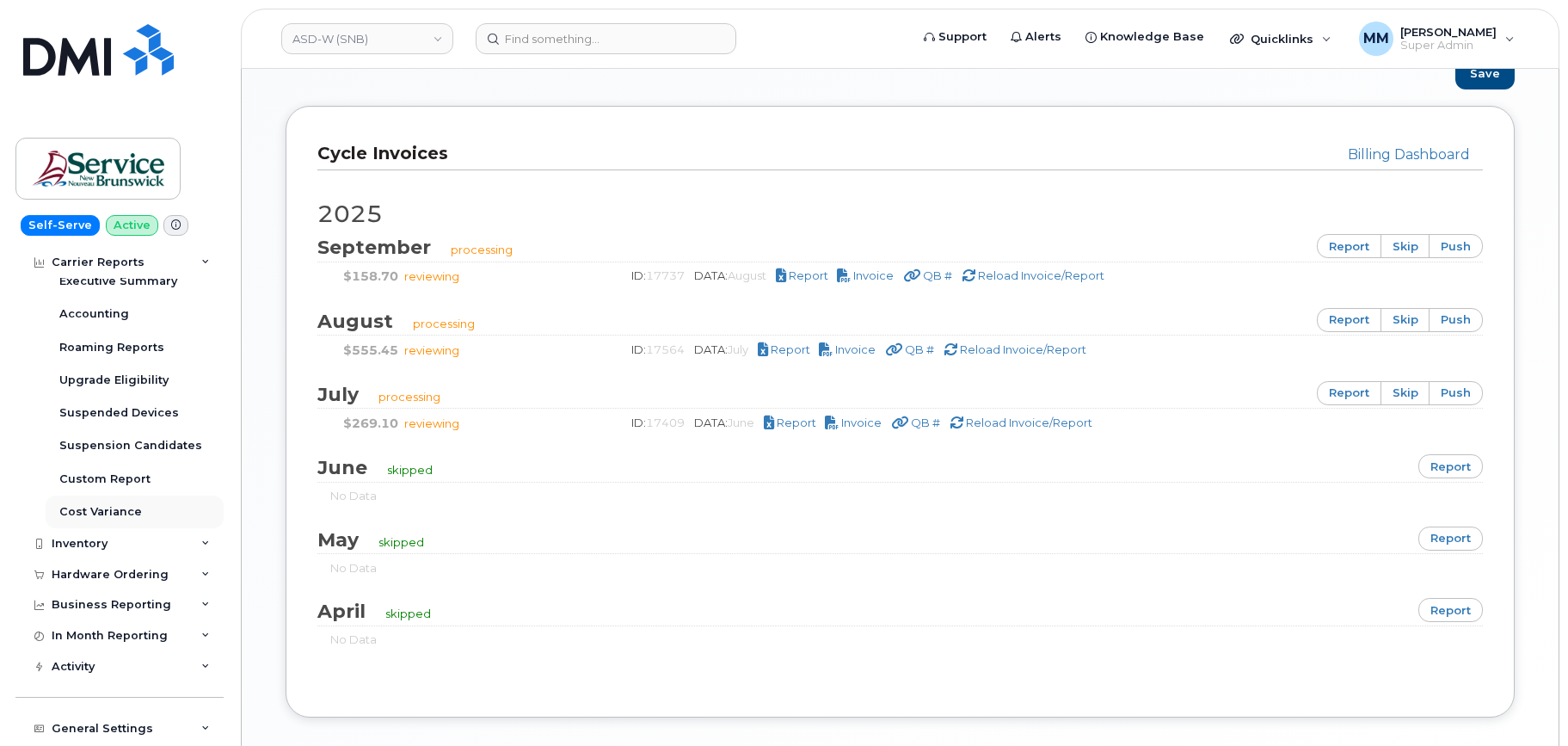
scroll to position [258, 0]
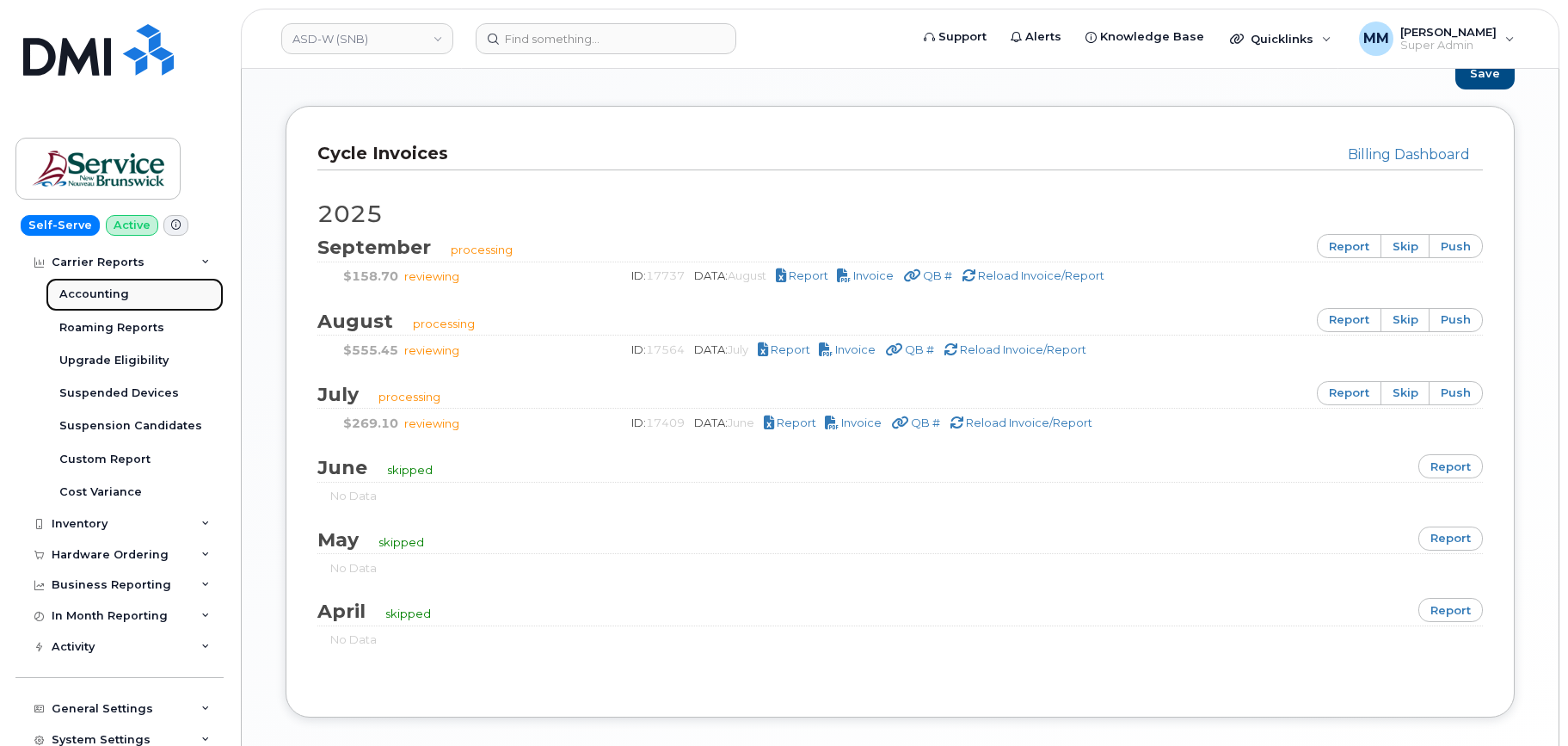
click at [120, 296] on div "Accounting" at bounding box center [94, 293] width 70 height 15
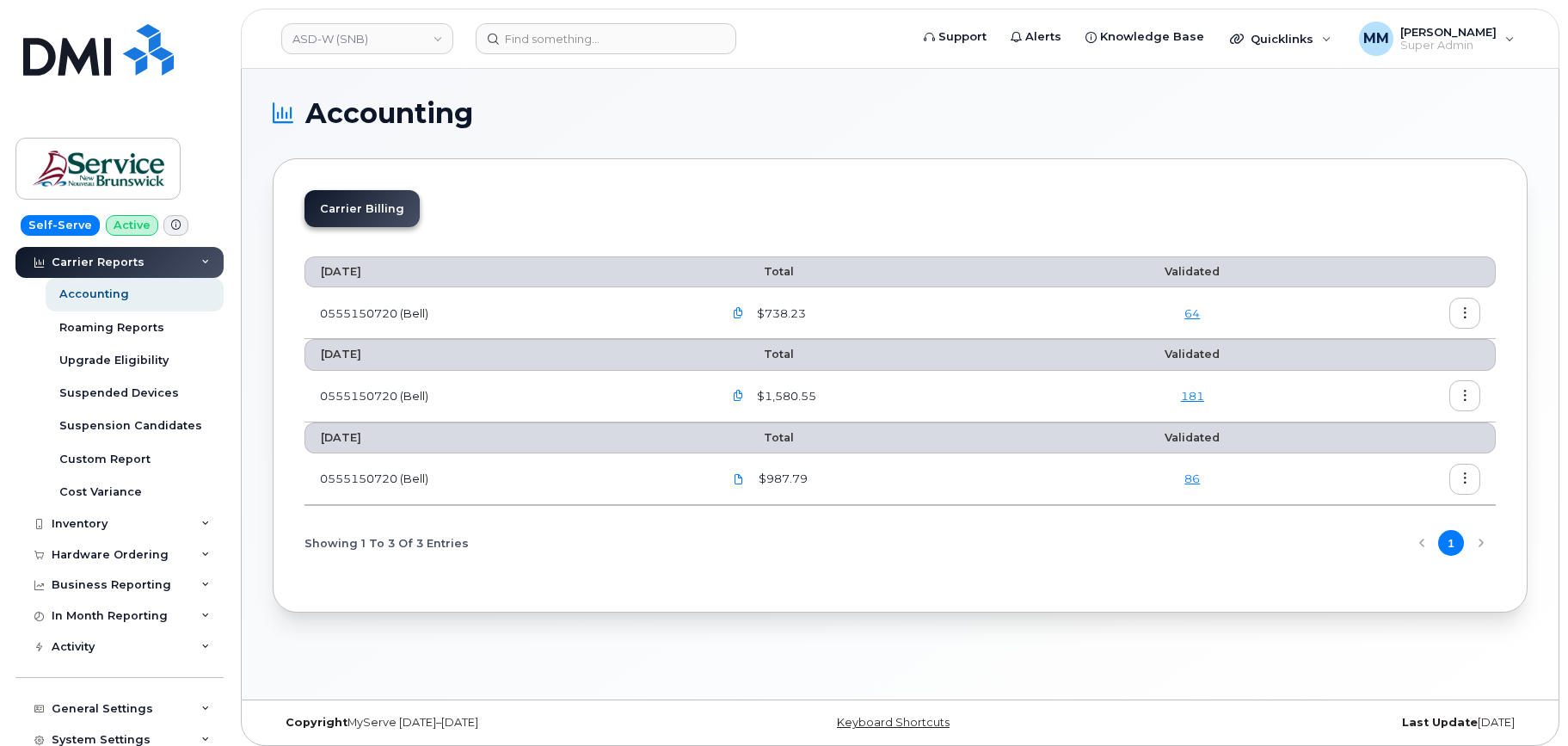
click at [1190, 310] on link "64" at bounding box center [1191, 313] width 15 height 13
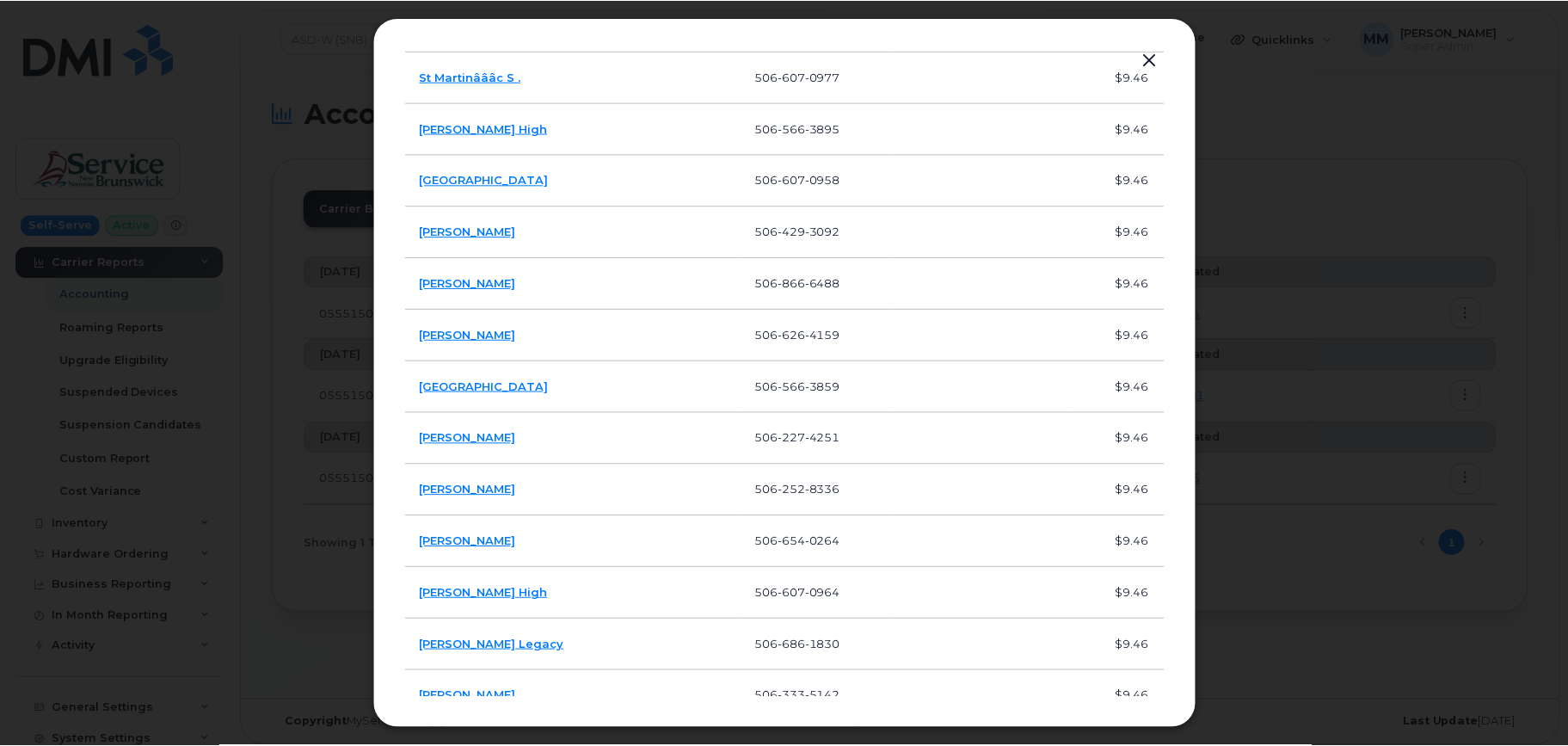
scroll to position [2806, 0]
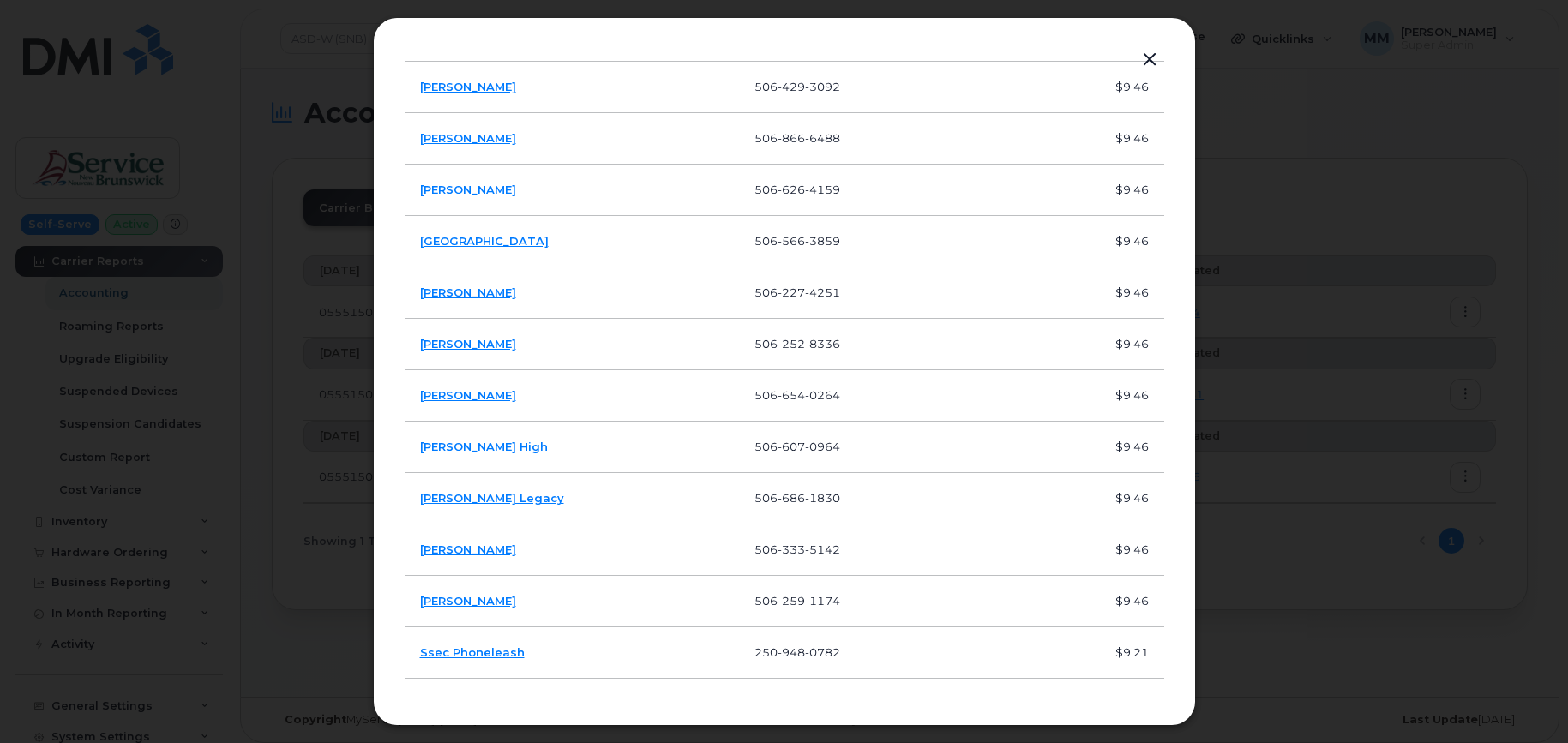
click at [1154, 57] on button "button" at bounding box center [1149, 60] width 26 height 24
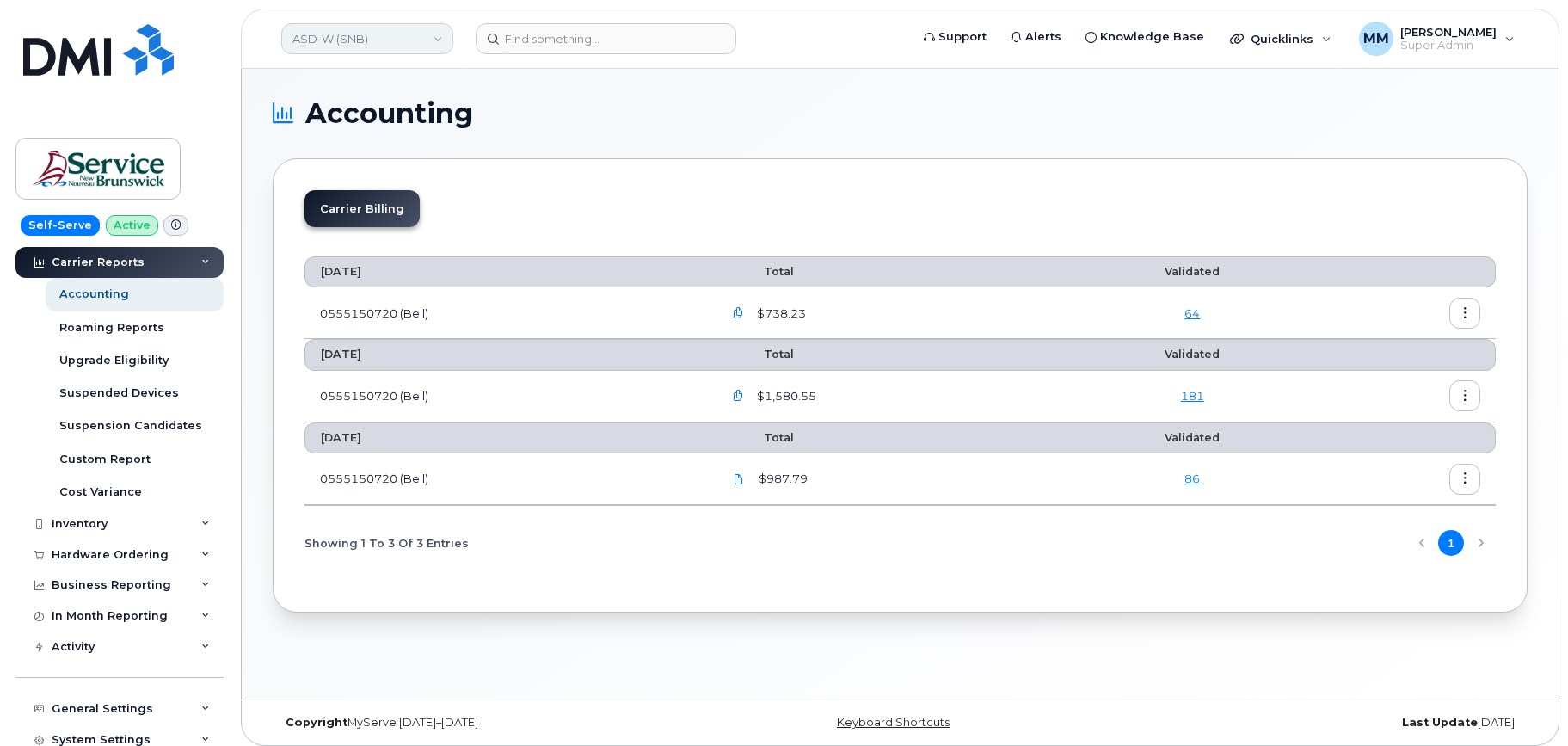
click at [337, 39] on link "ASD-W (SNB)" at bounding box center [368, 39] width 172 height 31
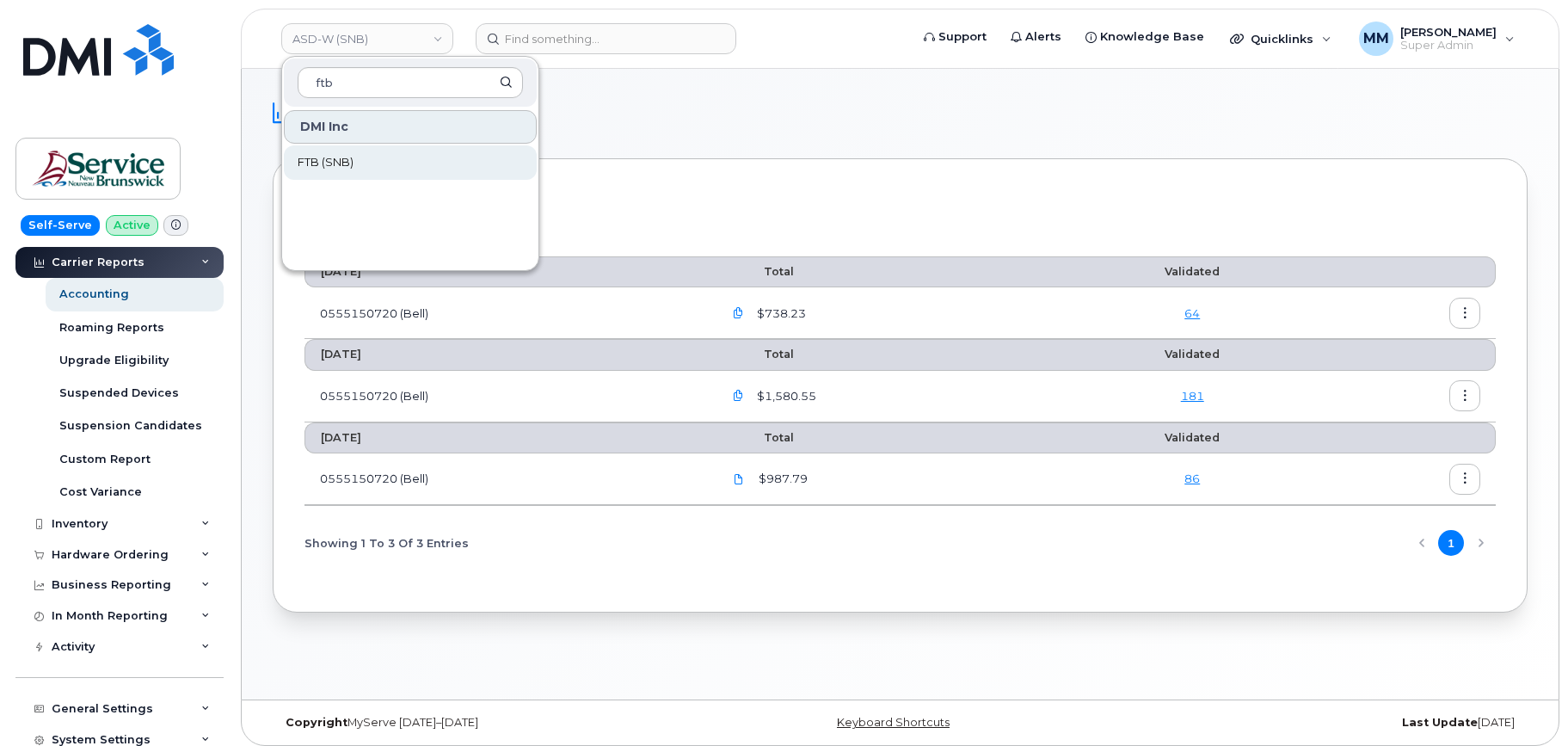
type input "ftb"
click at [343, 159] on span "FTB (SNB)" at bounding box center [325, 162] width 56 height 17
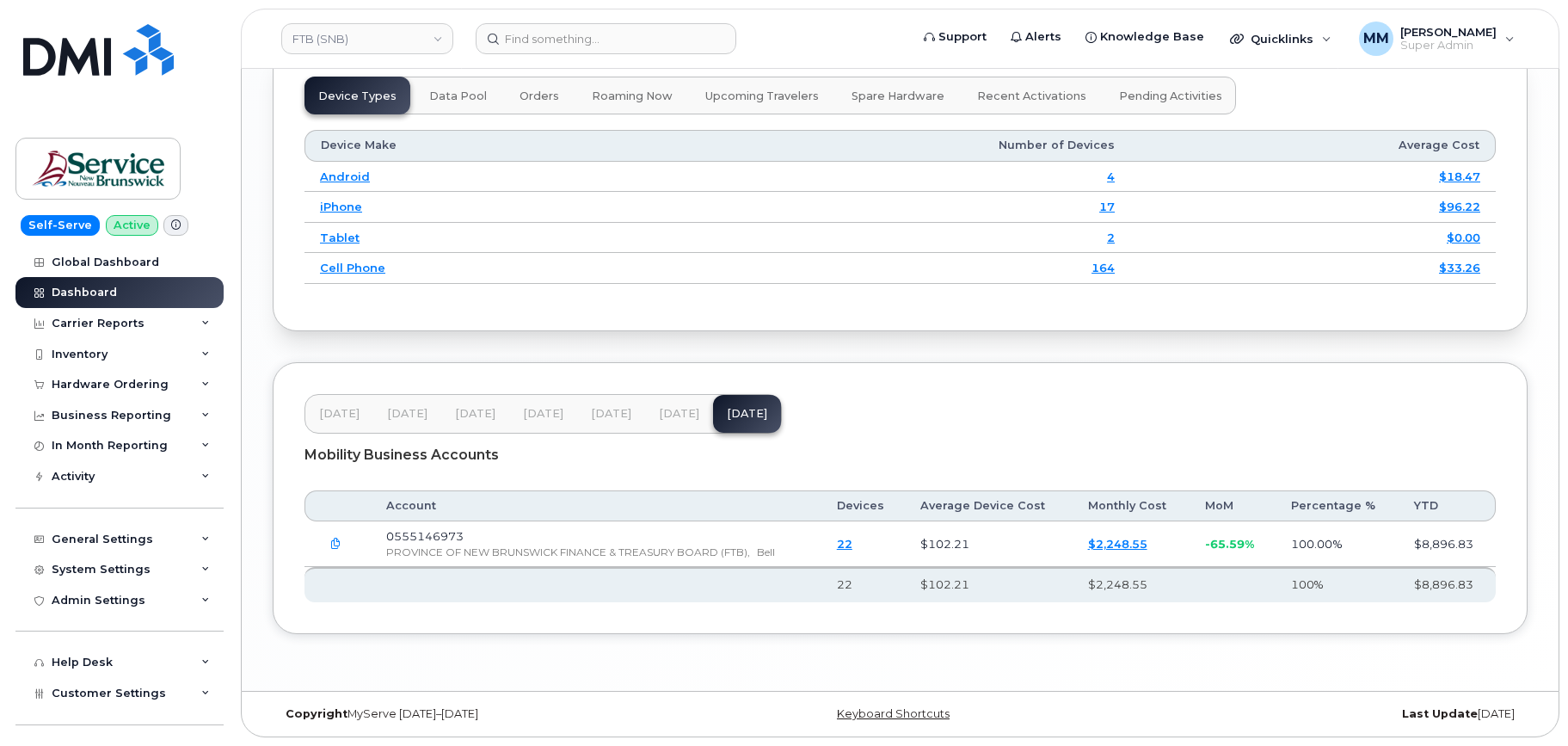
scroll to position [2189, 0]
click at [598, 413] on span "[DATE]" at bounding box center [611, 413] width 40 height 13
click at [679, 421] on button "[DATE]" at bounding box center [680, 414] width 68 height 38
click at [701, 420] on div "[DATE] Mar [DATE] May [DATE] [DATE] [DATE]" at bounding box center [543, 413] width 477 height 39
click at [728, 421] on span "[DATE]" at bounding box center [747, 413] width 40 height 13
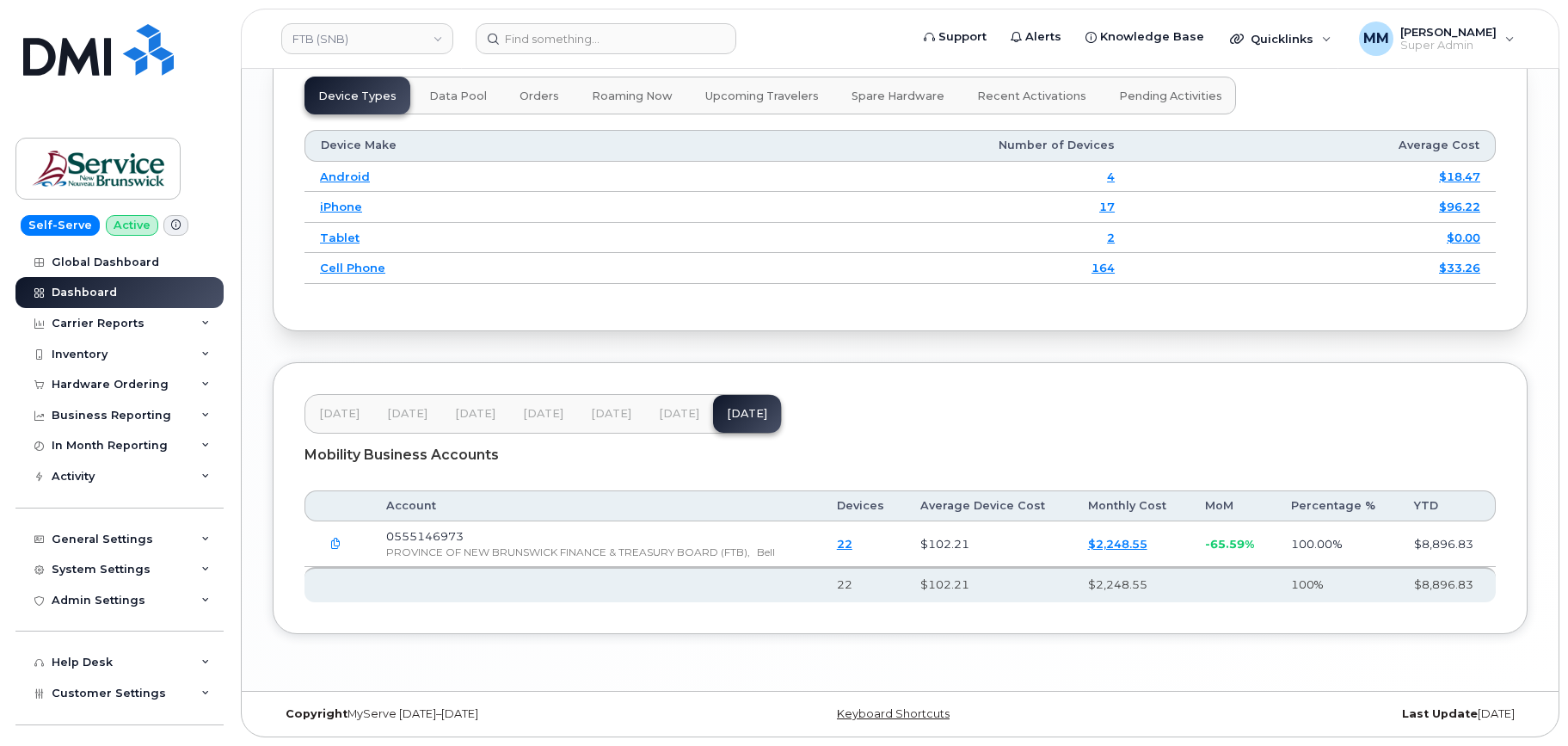
click at [335, 734] on div "Copyright MyServe [DATE]–[DATE] Keyboard Shortcuts Last Update [DATE]" at bounding box center [900, 714] width 1317 height 45
